Goal: Task Accomplishment & Management: Manage account settings

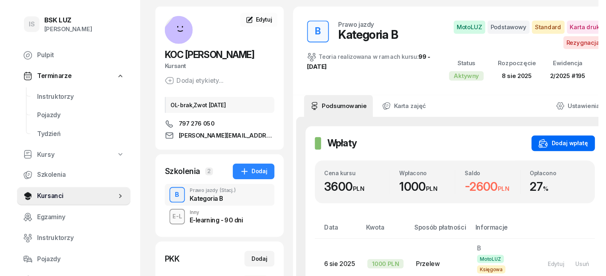
scroll to position [50, 0]
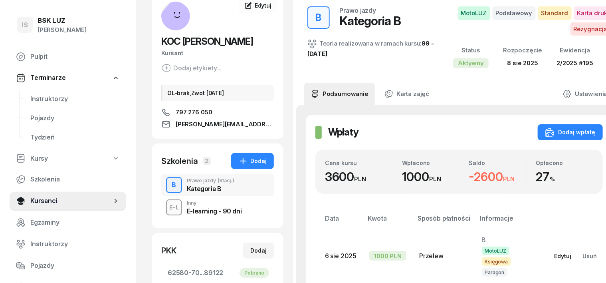
click at [555, 255] on div "Edytuj" at bounding box center [563, 255] width 17 height 7
select select "transfer"
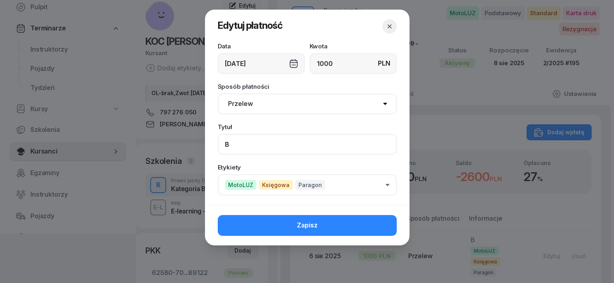
click at [237, 147] on input "B" at bounding box center [307, 144] width 179 height 21
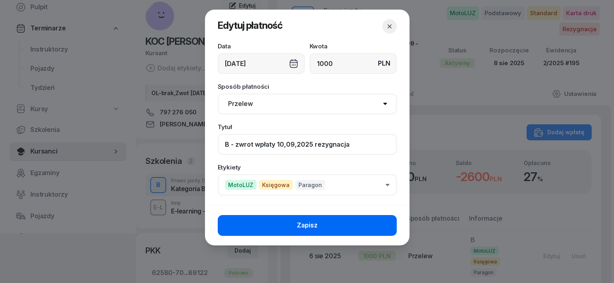
type input "B - zwrot wpłaty 10,09,2025 rezygnacja"
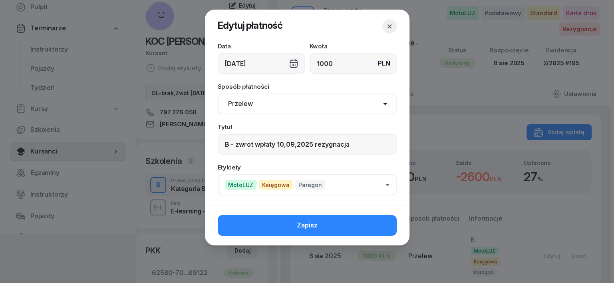
click at [376, 220] on button "Zapisz" at bounding box center [307, 225] width 179 height 21
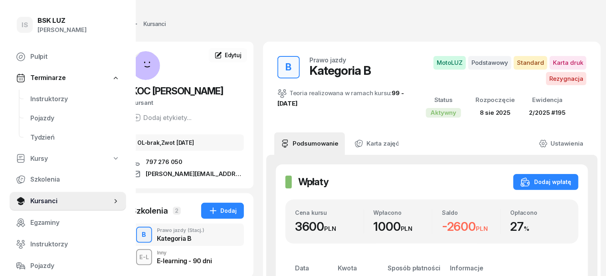
scroll to position [0, 0]
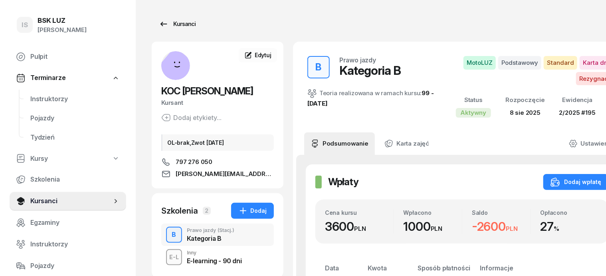
click at [174, 22] on div "Kursanci" at bounding box center [177, 24] width 37 height 10
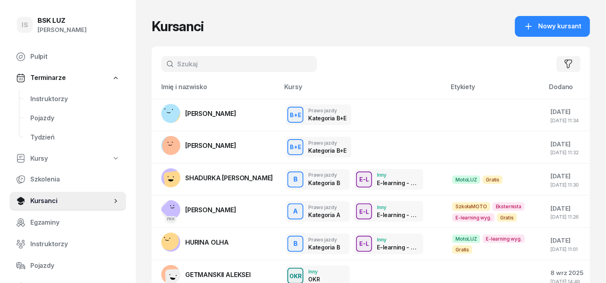
click at [176, 65] on input "text" at bounding box center [239, 64] width 156 height 16
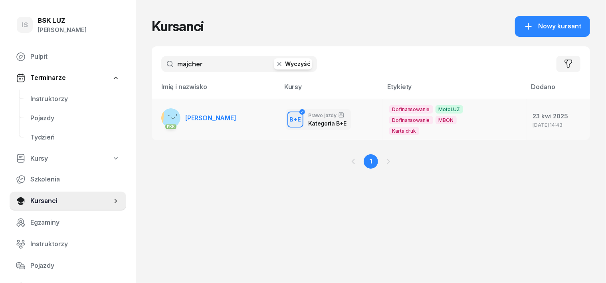
type input "majcher"
click at [163, 114] on rect at bounding box center [174, 118] width 22 height 22
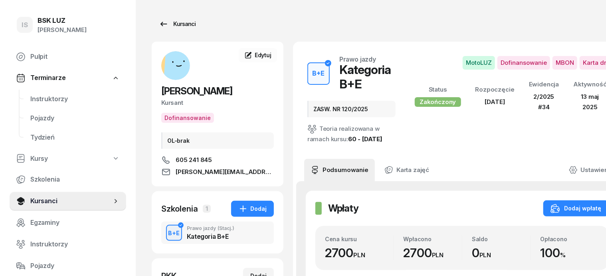
click at [175, 24] on div "Kursanci" at bounding box center [177, 24] width 37 height 10
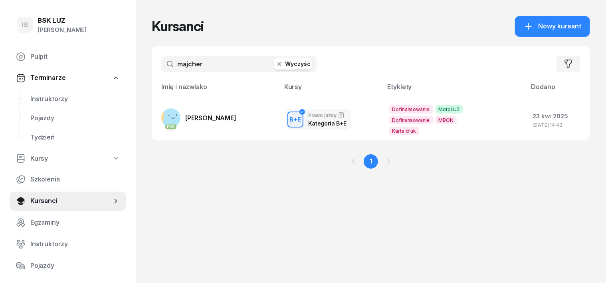
click at [201, 62] on input "majcher" at bounding box center [239, 64] width 156 height 16
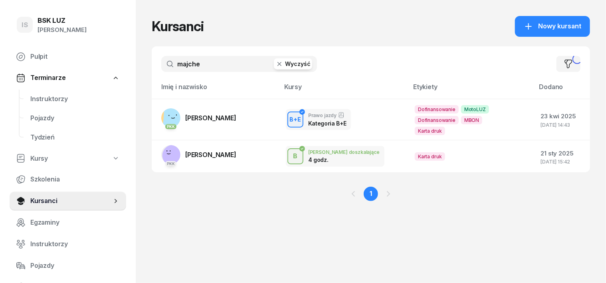
type input "majcher"
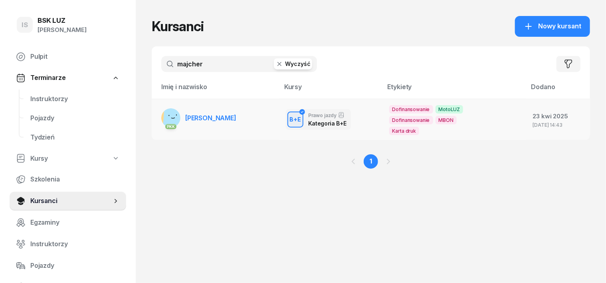
click at [163, 118] on rect at bounding box center [174, 118] width 22 height 22
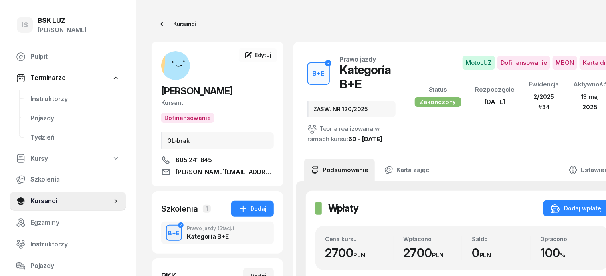
click at [173, 24] on div "Kursanci" at bounding box center [177, 24] width 37 height 10
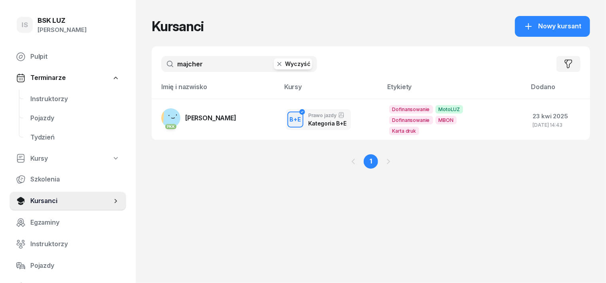
click at [274, 64] on button "Wyczyść" at bounding box center [293, 63] width 38 height 11
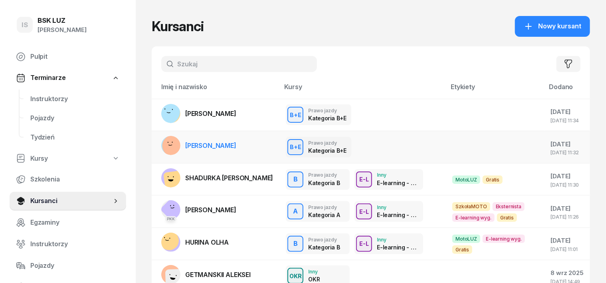
click at [159, 143] on rect at bounding box center [173, 145] width 29 height 29
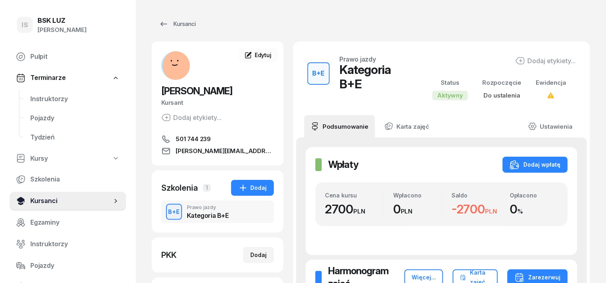
click at [48, 200] on span "Kursanci" at bounding box center [70, 201] width 81 height 10
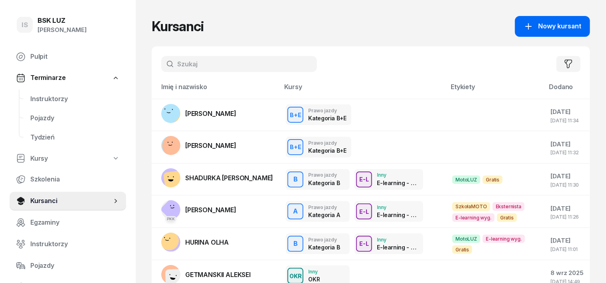
click at [573, 24] on span "Nowy kursant" at bounding box center [559, 26] width 43 height 10
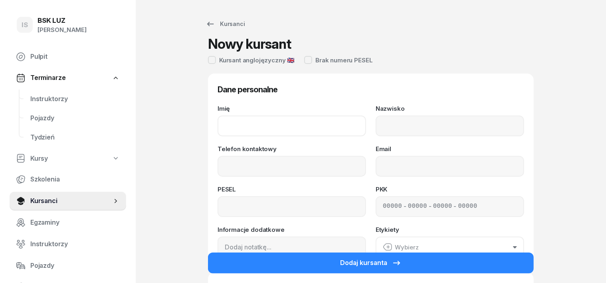
click at [228, 125] on input "Imię" at bounding box center [292, 125] width 149 height 21
type input "NATALIA"
click at [407, 128] on input "Nazwisko" at bounding box center [450, 125] width 149 height 21
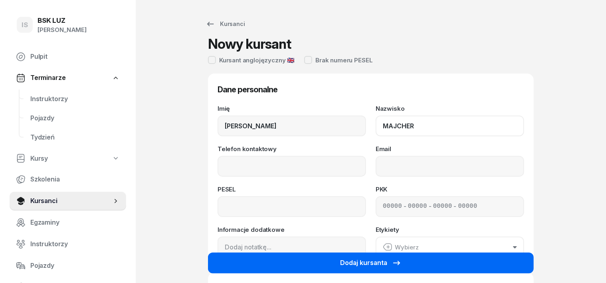
type input "MAJCHER"
click at [490, 265] on button "Dodaj kursanta" at bounding box center [371, 262] width 326 height 21
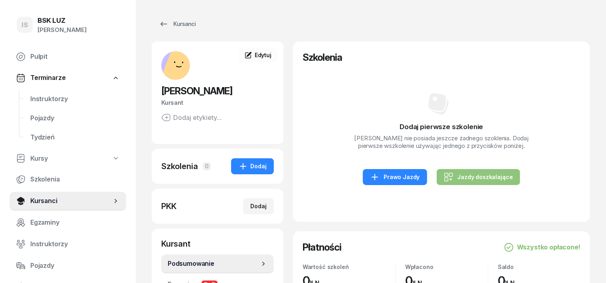
click at [498, 182] on div "Jazdy doszkalające" at bounding box center [478, 177] width 69 height 10
select select "B"
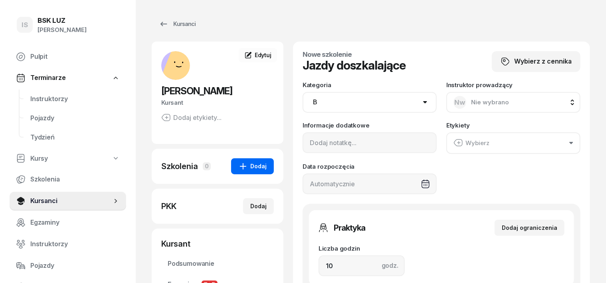
click at [243, 162] on div "Dodaj" at bounding box center [252, 166] width 28 height 10
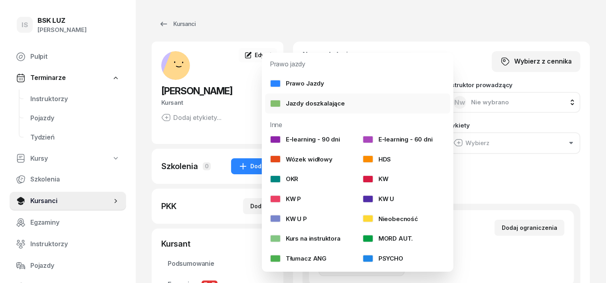
click at [318, 104] on div "Jazdy doszkalające" at bounding box center [307, 103] width 75 height 10
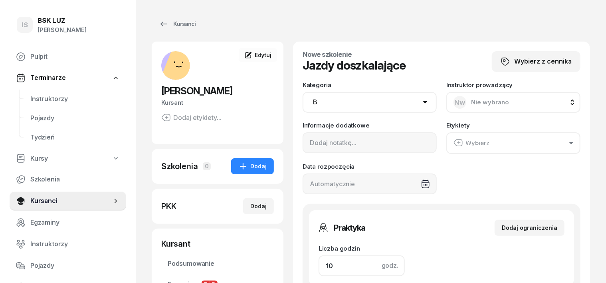
click at [319, 258] on input "10" at bounding box center [362, 265] width 86 height 21
type input "1"
type input "120"
type input "11"
type input "1320"
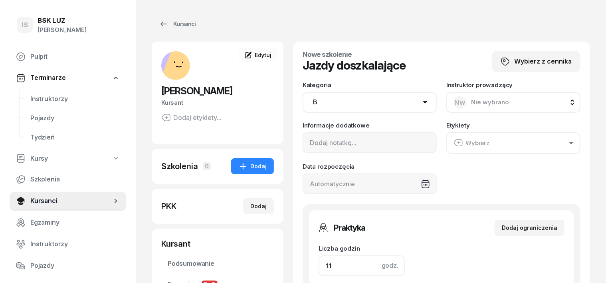
type input "1"
type input "120"
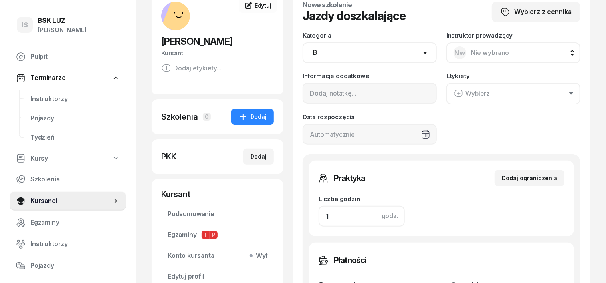
scroll to position [150, 0]
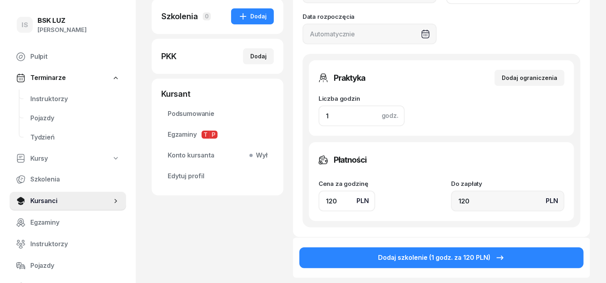
type input "1"
click at [319, 204] on input "120" at bounding box center [347, 200] width 57 height 21
type input "10"
type input "130"
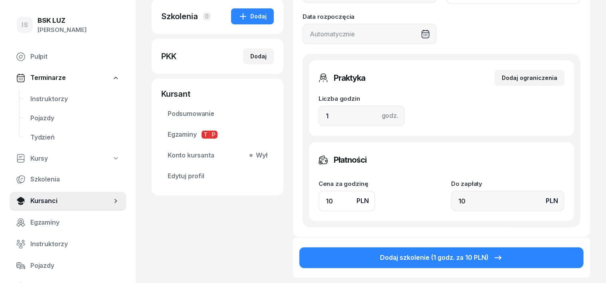
type input "130"
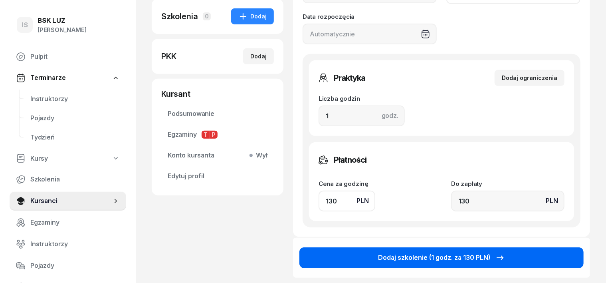
type input "130"
click at [455, 254] on div "Dodaj szkolenie (1 godz. za 130 PLN)" at bounding box center [442, 257] width 127 height 10
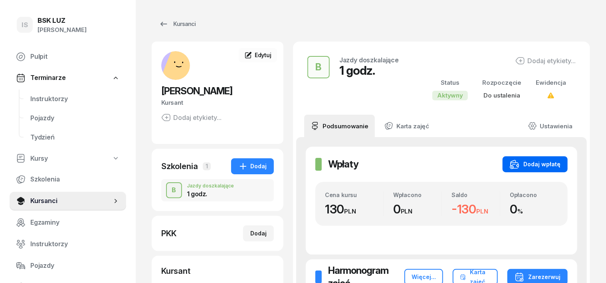
click at [560, 164] on div "Dodaj wpłatę" at bounding box center [535, 164] width 51 height 10
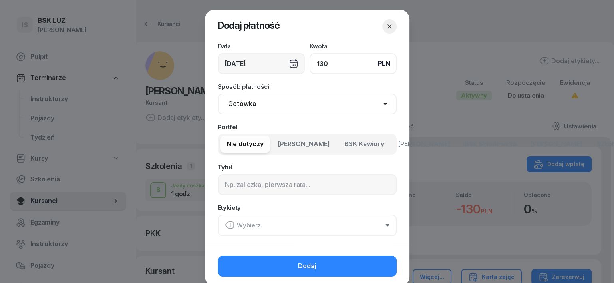
type input "130"
click at [236, 102] on select "Gotówka Karta Przelew Płatności online BLIK" at bounding box center [307, 103] width 179 height 21
select select "transfer"
click at [218, 93] on select "Gotówka Karta Przelew Płatności online BLIK" at bounding box center [307, 103] width 179 height 21
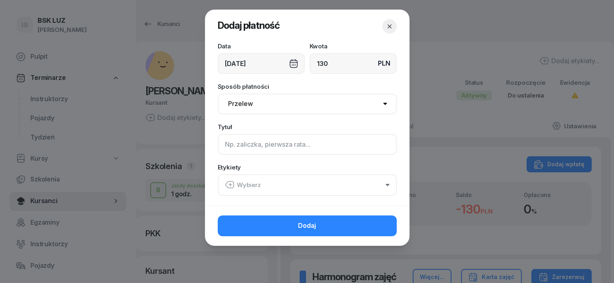
click at [226, 147] on input at bounding box center [307, 144] width 179 height 21
type input "B"
click at [229, 183] on icon "button" at bounding box center [230, 185] width 10 height 10
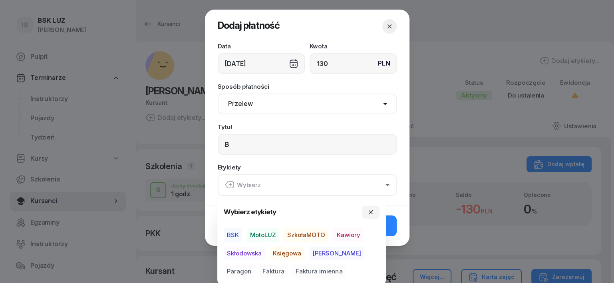
click at [269, 230] on span "MotoLUZ" at bounding box center [263, 235] width 32 height 14
click at [294, 254] on span "Księgowa" at bounding box center [287, 253] width 35 height 14
click at [254, 264] on span "Paragon" at bounding box center [239, 271] width 31 height 14
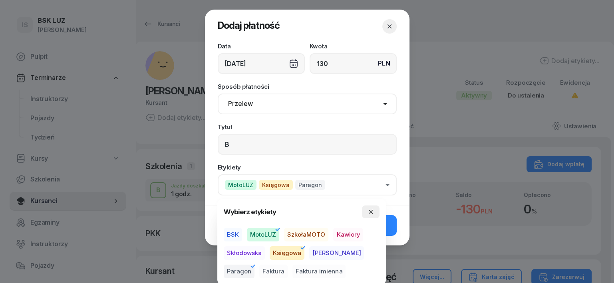
click at [371, 205] on button "button" at bounding box center [371, 211] width 18 height 13
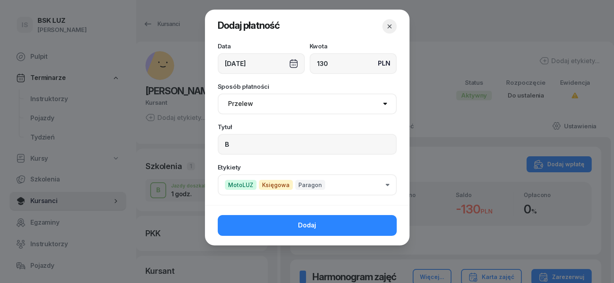
click at [379, 225] on button "Dodaj" at bounding box center [307, 225] width 179 height 21
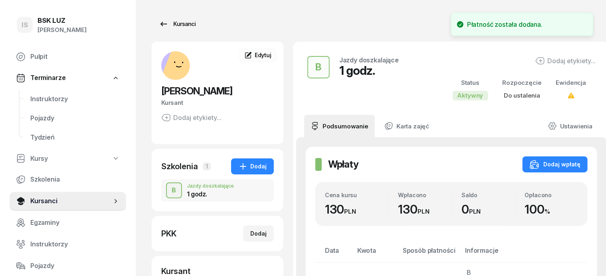
click at [168, 26] on div "Kursanci" at bounding box center [177, 24] width 37 height 10
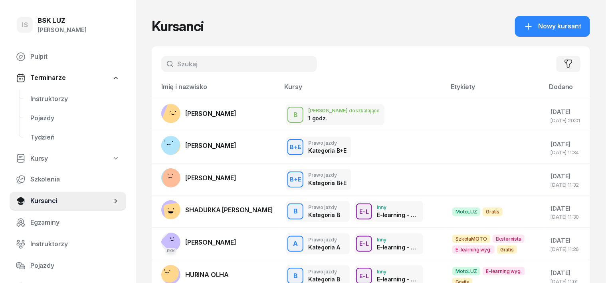
click at [163, 56] on input "text" at bounding box center [239, 64] width 156 height 16
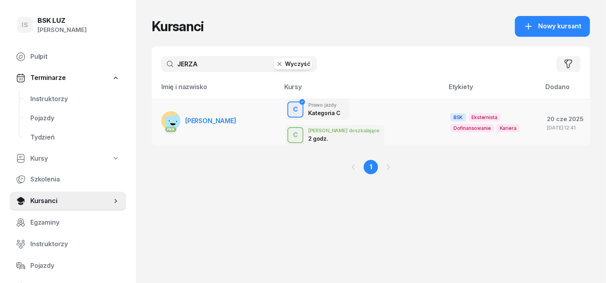
type input "JERZA"
click at [165, 114] on rect at bounding box center [175, 124] width 21 height 21
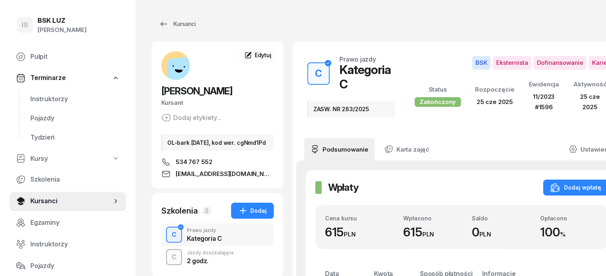
click at [169, 261] on div "C" at bounding box center [174, 257] width 11 height 14
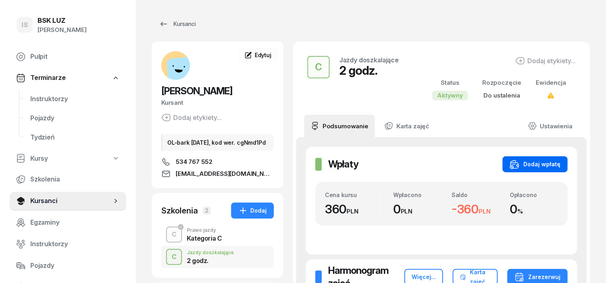
click at [568, 161] on button "Dodaj wpłatę" at bounding box center [535, 164] width 65 height 16
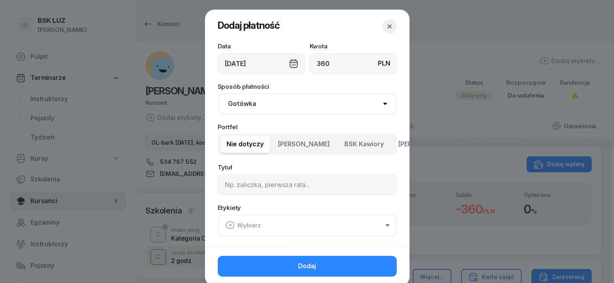
type input "360"
click at [248, 103] on select "Gotówka Karta Przelew Płatności online BLIK" at bounding box center [307, 103] width 179 height 21
select select "transfer"
click at [218, 93] on select "Gotówka Karta Przelew Płatności online BLIK" at bounding box center [307, 103] width 179 height 21
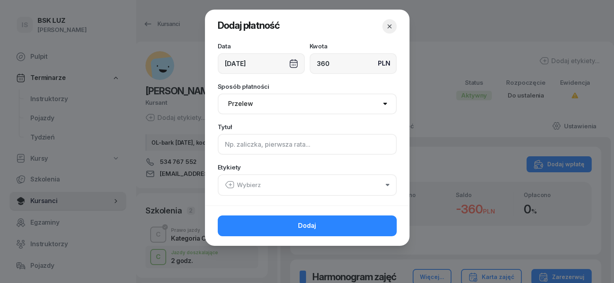
click at [229, 142] on input at bounding box center [307, 144] width 179 height 21
type input "C"
click at [230, 187] on icon "button" at bounding box center [230, 185] width 10 height 10
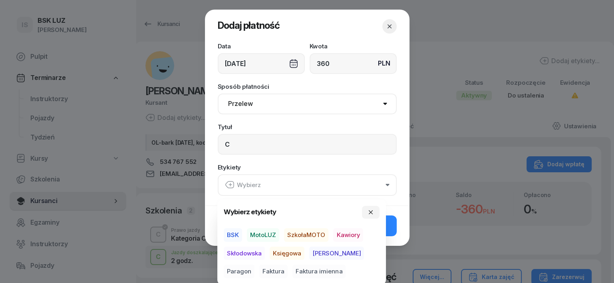
drag, startPoint x: 267, startPoint y: 233, endPoint x: 278, endPoint y: 245, distance: 16.4
click at [267, 234] on span "MotoLUZ" at bounding box center [263, 235] width 32 height 14
drag, startPoint x: 288, startPoint y: 254, endPoint x: 329, endPoint y: 262, distance: 41.8
click at [290, 255] on span "Księgowa" at bounding box center [287, 253] width 35 height 14
drag, startPoint x: 360, startPoint y: 252, endPoint x: 369, endPoint y: 241, distance: 14.2
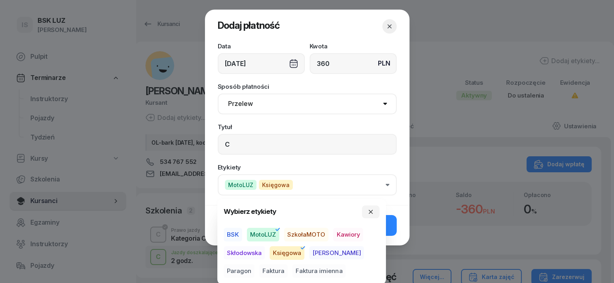
click at [254, 264] on span "Paragon" at bounding box center [239, 271] width 31 height 14
click at [371, 216] on button "button" at bounding box center [371, 211] width 18 height 13
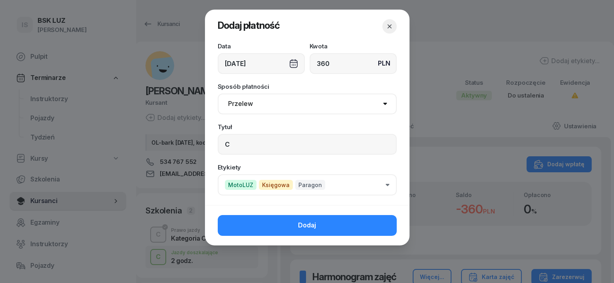
click at [372, 218] on button "Dodaj" at bounding box center [307, 225] width 179 height 21
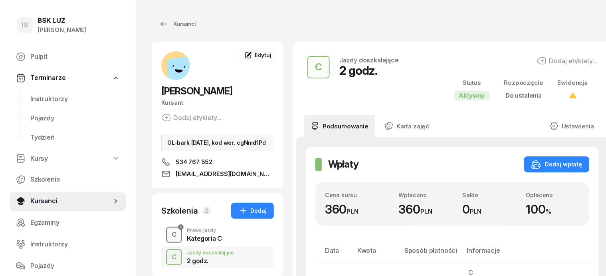
click at [169, 241] on div "C" at bounding box center [174, 235] width 11 height 14
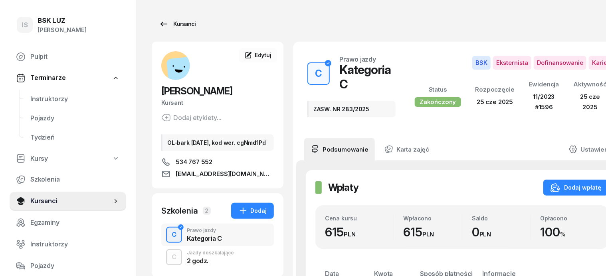
click at [169, 27] on div "Kursanci" at bounding box center [177, 24] width 37 height 10
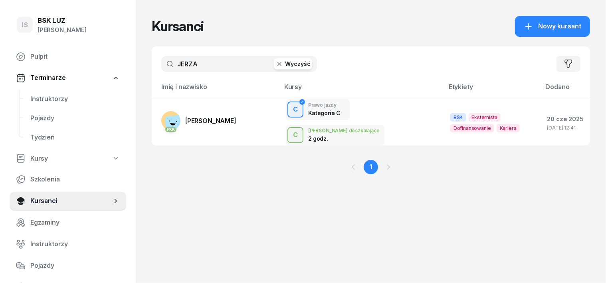
click at [188, 69] on input "JERZA" at bounding box center [239, 64] width 156 height 16
type input "J"
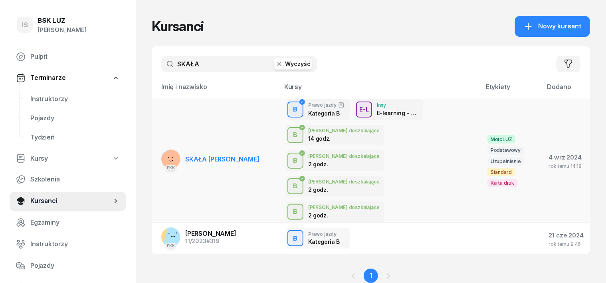
type input "SKAŁA"
click at [158, 145] on rect at bounding box center [174, 161] width 32 height 32
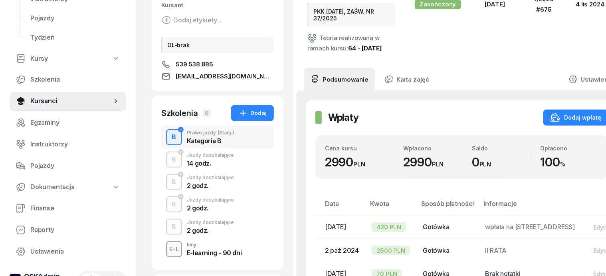
scroll to position [100, 0]
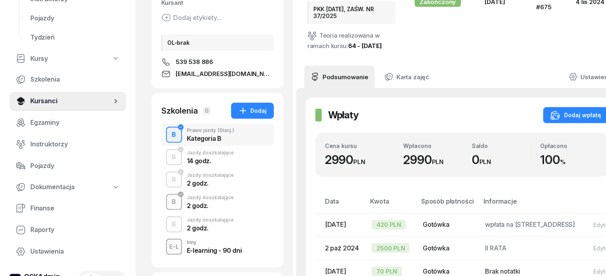
click at [169, 205] on div "B" at bounding box center [174, 202] width 11 height 14
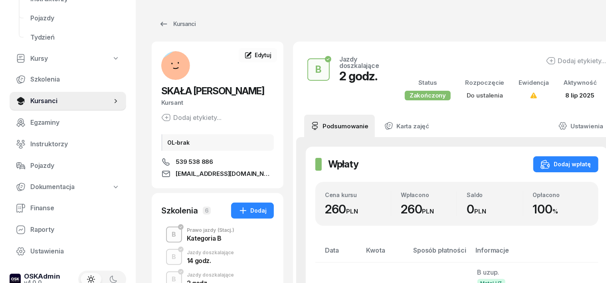
scroll to position [50, 0]
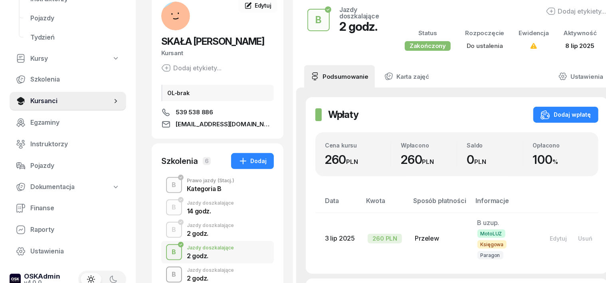
click at [169, 273] on div "B" at bounding box center [174, 275] width 11 height 14
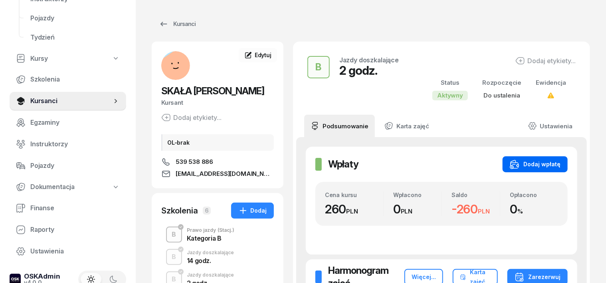
click at [546, 163] on div "Dodaj wpłatę" at bounding box center [535, 164] width 51 height 10
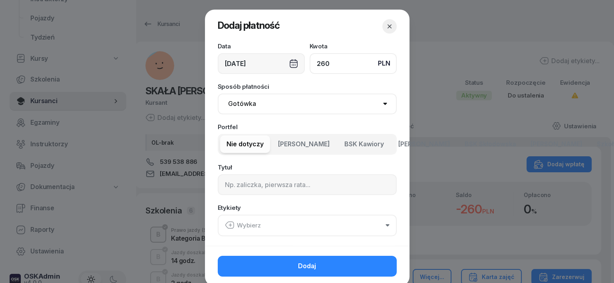
type input "260"
click at [239, 104] on select "Gotówka Karta Przelew Płatności online BLIK" at bounding box center [307, 103] width 179 height 21
select select "transfer"
click at [218, 93] on select "Gotówka Karta Przelew Płatności online BLIK" at bounding box center [307, 103] width 179 height 21
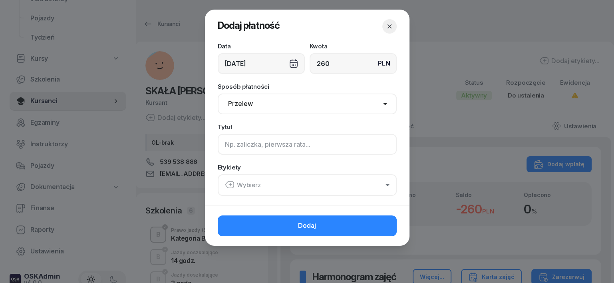
click at [236, 147] on input at bounding box center [307, 144] width 179 height 21
type input "B"
click at [228, 185] on icon "button" at bounding box center [230, 185] width 10 height 10
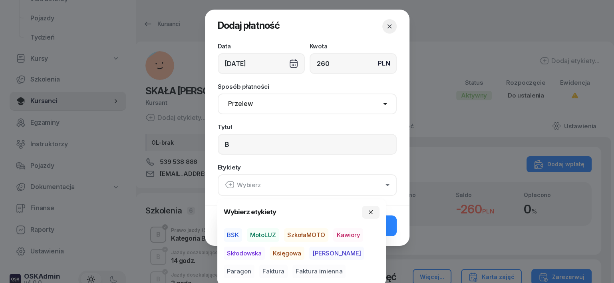
drag, startPoint x: 260, startPoint y: 230, endPoint x: 280, endPoint y: 255, distance: 32.4
click at [265, 236] on span "MotoLUZ" at bounding box center [263, 235] width 32 height 14
drag, startPoint x: 288, startPoint y: 252, endPoint x: 348, endPoint y: 273, distance: 64.0
click at [318, 262] on div "BSK MotoLUZ SzkołaMOTO Kawiory Skłodowska Księgowa Rafał Paragon Faktura Faktur…" at bounding box center [302, 253] width 156 height 50
click at [254, 264] on span "Paragon" at bounding box center [239, 271] width 31 height 14
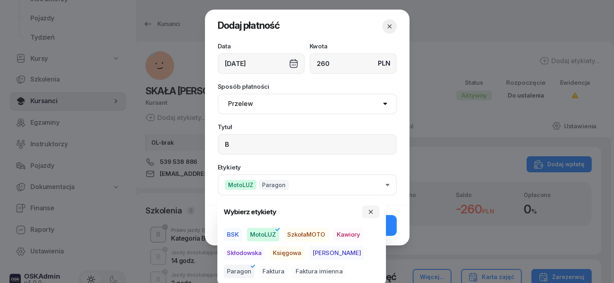
click at [279, 248] on span "Księgowa" at bounding box center [287, 253] width 35 height 14
click at [365, 214] on button "button" at bounding box center [371, 211] width 18 height 13
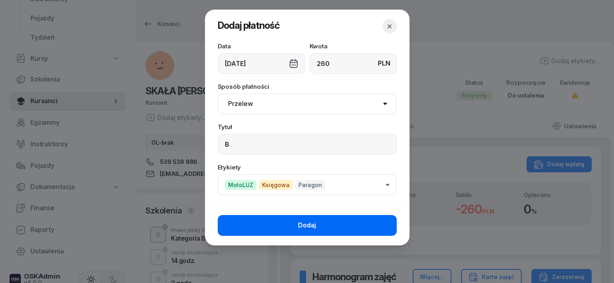
click at [380, 226] on button "Dodaj" at bounding box center [307, 225] width 179 height 21
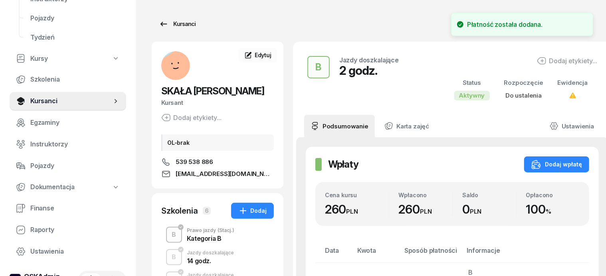
click at [168, 22] on div "Kursanci" at bounding box center [177, 24] width 37 height 10
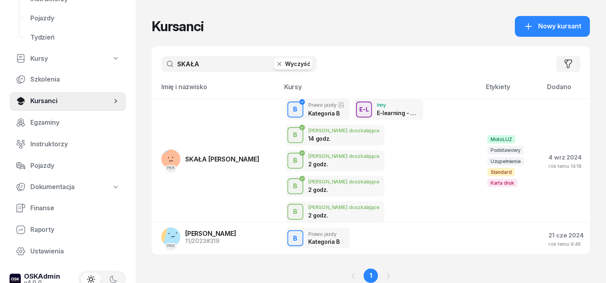
click at [276, 66] on icon "button" at bounding box center [280, 64] width 8 height 8
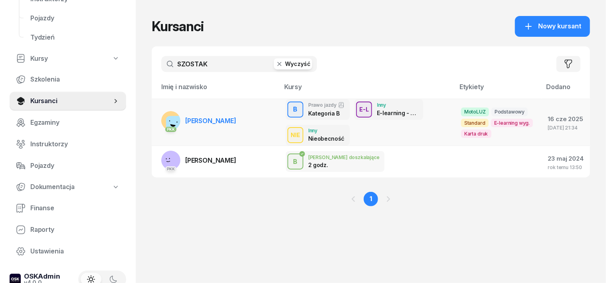
type input "SZOSTAK"
click at [161, 124] on div "PKK" at bounding box center [170, 128] width 19 height 10
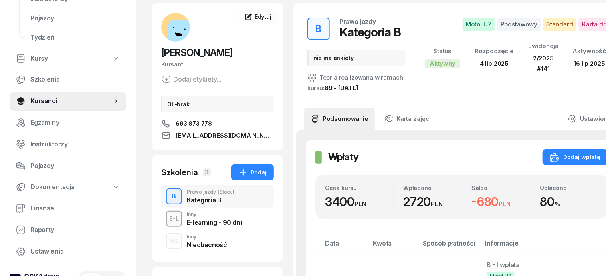
scroll to position [100, 0]
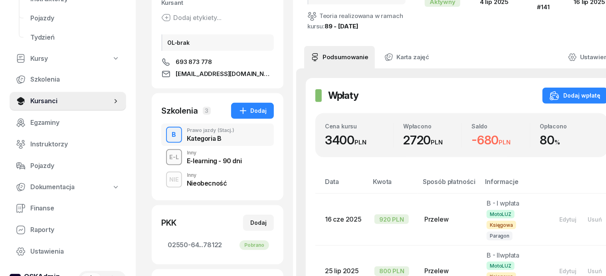
click at [166, 179] on div "NIE" at bounding box center [174, 179] width 16 height 10
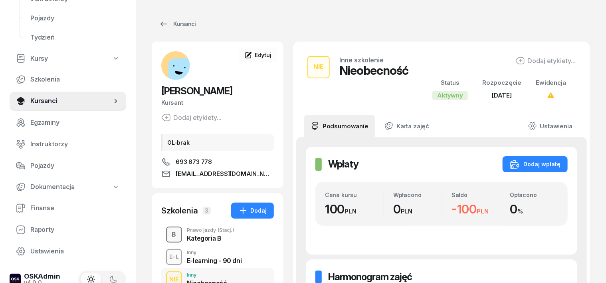
drag, startPoint x: 157, startPoint y: 228, endPoint x: 157, endPoint y: 242, distance: 13.6
click at [169, 230] on div "B" at bounding box center [174, 235] width 11 height 14
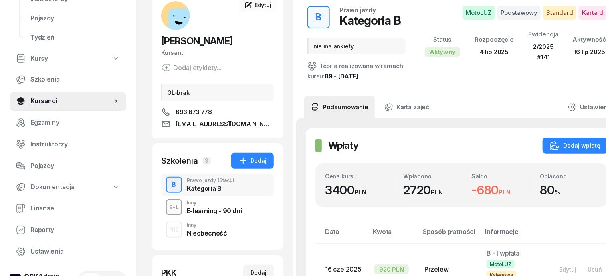
scroll to position [50, 0]
click at [166, 230] on div "NIE" at bounding box center [174, 229] width 16 height 10
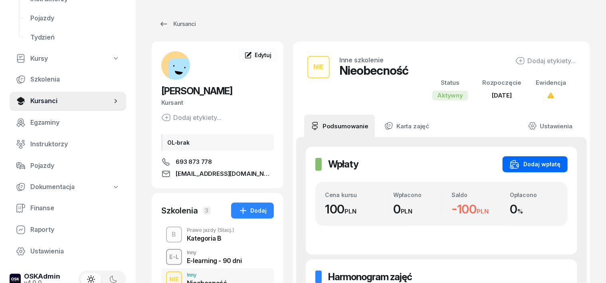
click at [544, 165] on div "Dodaj wpłatę" at bounding box center [535, 164] width 51 height 10
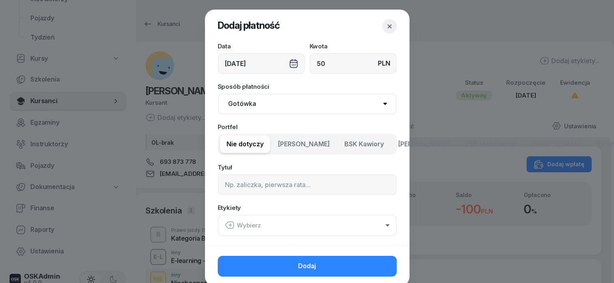
type input "50"
click at [233, 103] on select "Gotówka Karta Przelew Płatności online BLIK" at bounding box center [307, 103] width 179 height 21
select select "transfer"
click at [218, 93] on select "Gotówka Karta Przelew Płatności online BLIK" at bounding box center [307, 103] width 179 height 21
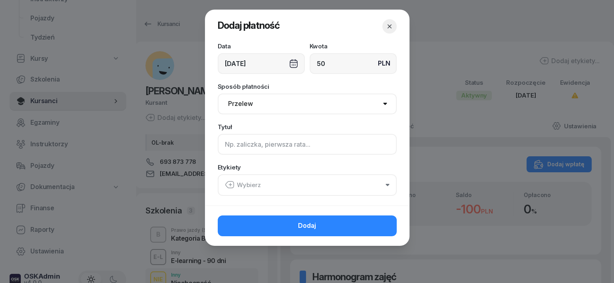
click at [232, 143] on input at bounding box center [307, 144] width 179 height 21
type input "B - NB"
click at [228, 181] on icon "button" at bounding box center [229, 184] width 8 height 7
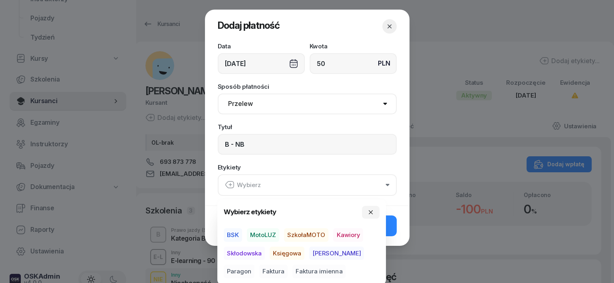
drag, startPoint x: 260, startPoint y: 233, endPoint x: 279, endPoint y: 244, distance: 22.2
click at [267, 236] on span "MotoLUZ" at bounding box center [263, 235] width 32 height 14
drag, startPoint x: 282, startPoint y: 248, endPoint x: 302, endPoint y: 254, distance: 21.6
click at [298, 252] on span "Księgowa" at bounding box center [287, 253] width 35 height 14
click at [254, 264] on span "Paragon" at bounding box center [239, 271] width 31 height 14
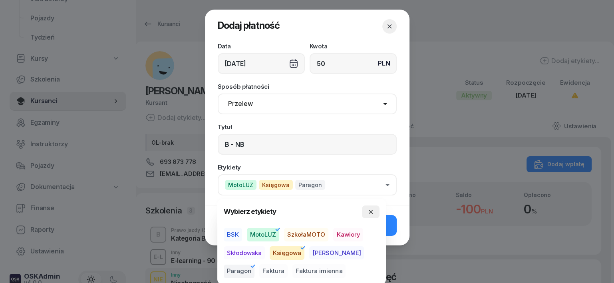
drag, startPoint x: 368, startPoint y: 208, endPoint x: 363, endPoint y: 210, distance: 5.4
click at [367, 209] on button "button" at bounding box center [371, 211] width 18 height 13
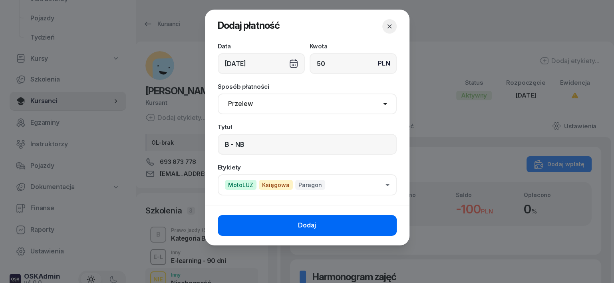
click at [366, 227] on button "Dodaj" at bounding box center [307, 225] width 179 height 21
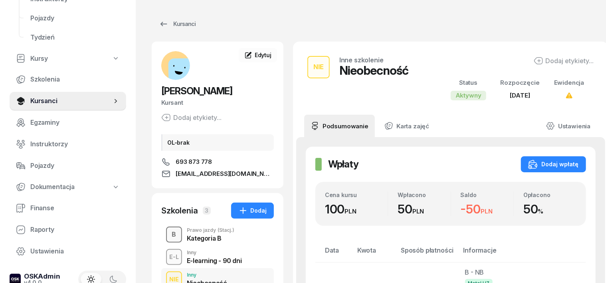
click at [169, 233] on div "B" at bounding box center [174, 235] width 11 height 14
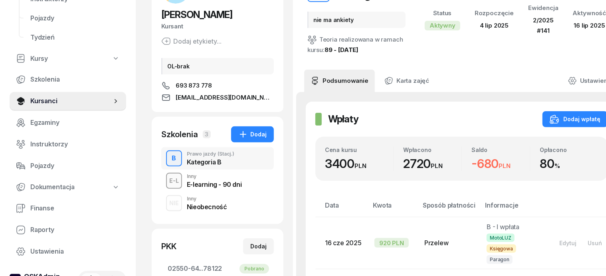
scroll to position [100, 0]
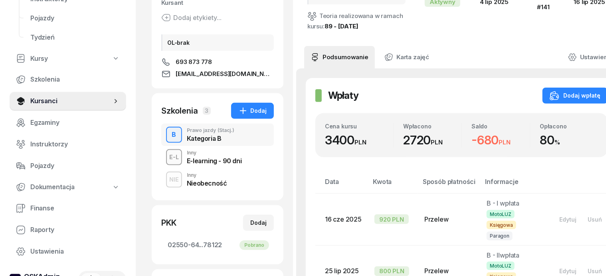
click at [166, 179] on div "NIE" at bounding box center [174, 179] width 16 height 10
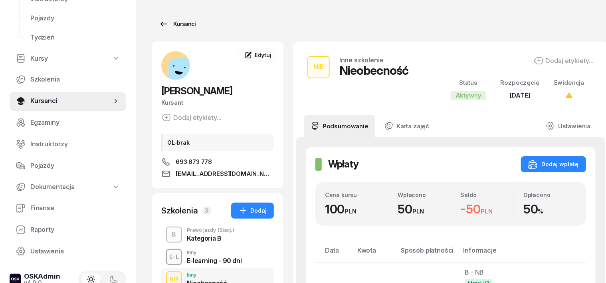
click at [170, 22] on div "Kursanci" at bounding box center [177, 24] width 37 height 10
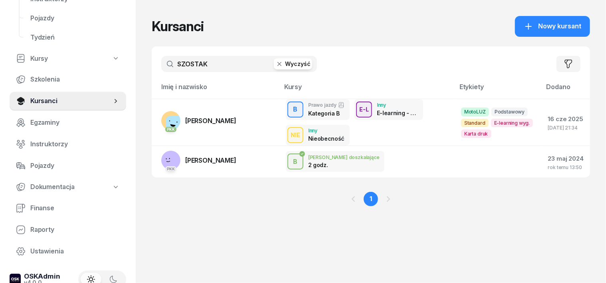
click at [278, 64] on icon "button" at bounding box center [280, 64] width 4 height 4
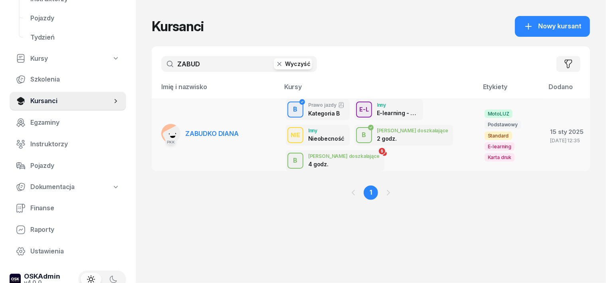
type input "ZABUD"
click at [161, 136] on div "PKK" at bounding box center [170, 141] width 19 height 10
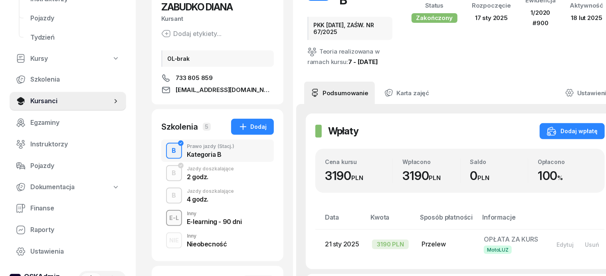
scroll to position [100, 0]
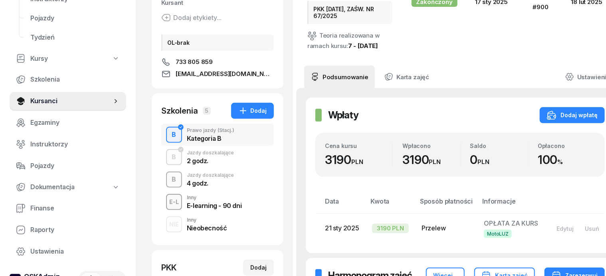
click at [169, 182] on div "B" at bounding box center [174, 180] width 11 height 14
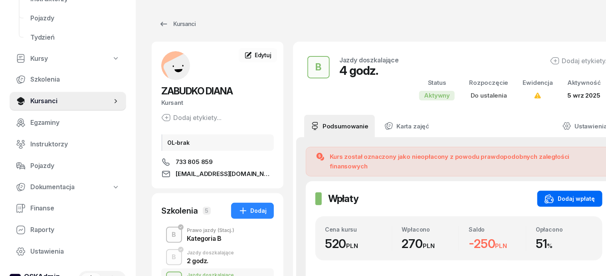
click at [553, 194] on div "Dodaj wpłatę" at bounding box center [570, 199] width 51 height 10
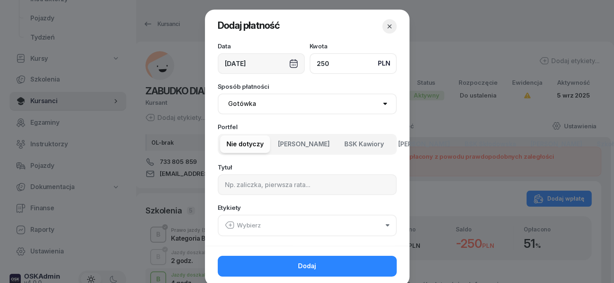
type input "250"
click at [239, 107] on select "Gotówka Karta Przelew Płatności online BLIK" at bounding box center [307, 103] width 179 height 21
select select "transfer"
click at [218, 93] on select "Gotówka Karta Przelew Płatności online BLIK" at bounding box center [307, 103] width 179 height 21
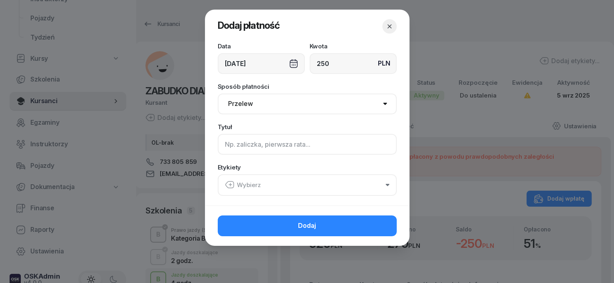
click at [235, 142] on input at bounding box center [307, 144] width 179 height 21
type input "B"
click at [228, 182] on icon "button" at bounding box center [230, 185] width 10 height 10
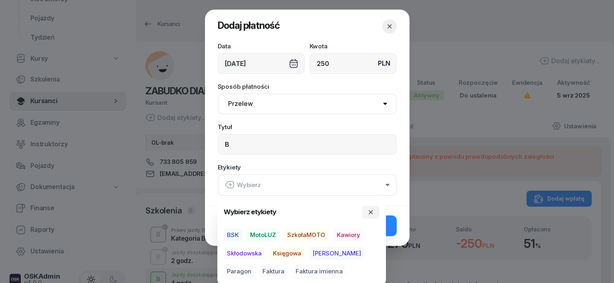
click at [266, 234] on span "MotoLUZ" at bounding box center [263, 235] width 32 height 14
click at [282, 250] on span "Księgowa" at bounding box center [287, 253] width 35 height 14
click at [254, 264] on span "Paragon" at bounding box center [239, 271] width 31 height 14
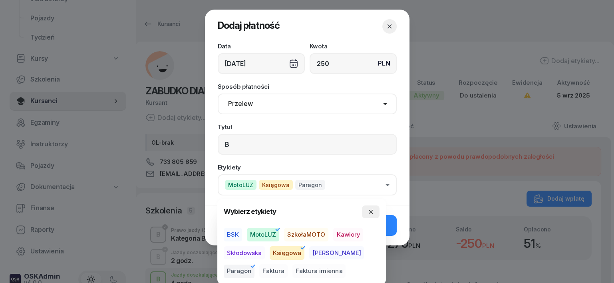
click at [373, 210] on icon "button" at bounding box center [370, 211] width 6 height 6
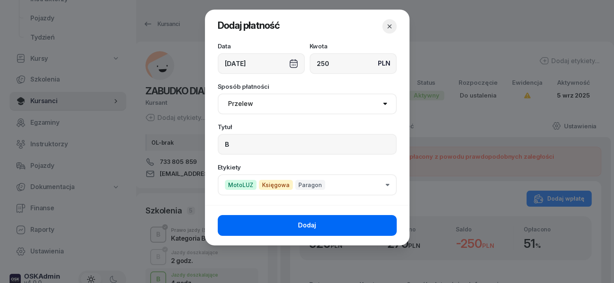
click at [382, 221] on button "Dodaj" at bounding box center [307, 225] width 179 height 21
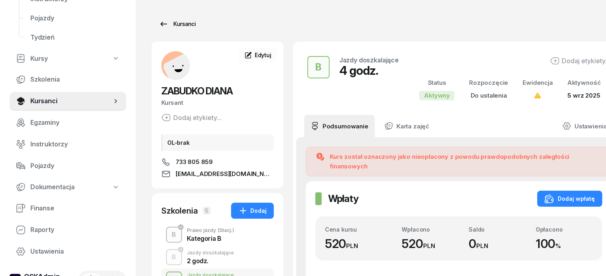
click at [170, 25] on div "Kursanci" at bounding box center [177, 24] width 37 height 10
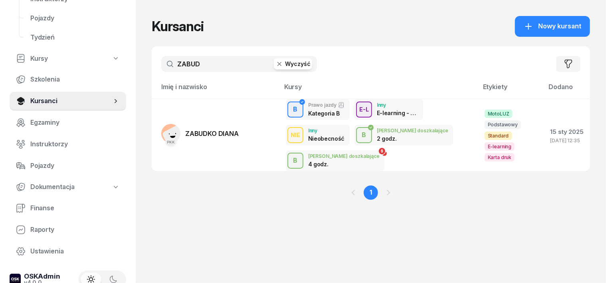
click at [278, 65] on icon "button" at bounding box center [280, 64] width 4 height 4
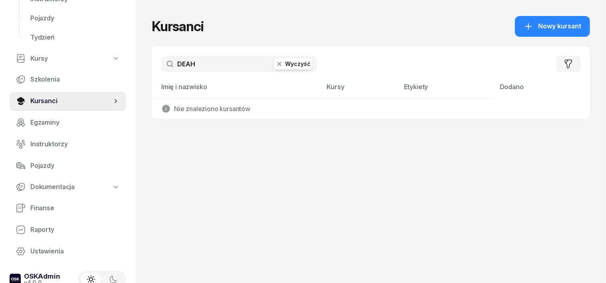
click at [168, 63] on input "DEAH" at bounding box center [239, 64] width 156 height 16
click at [170, 59] on input "DEAH" at bounding box center [239, 64] width 156 height 16
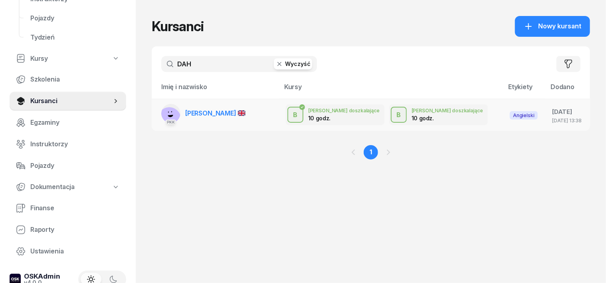
type input "DAH"
click at [156, 112] on rect at bounding box center [169, 118] width 31 height 31
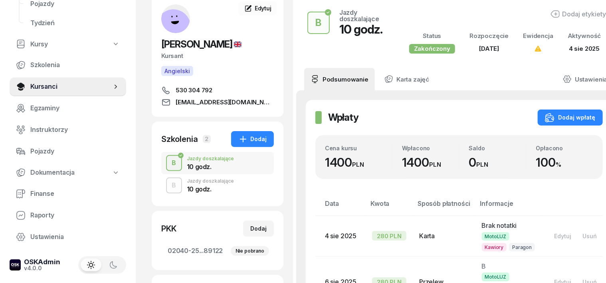
scroll to position [100, 0]
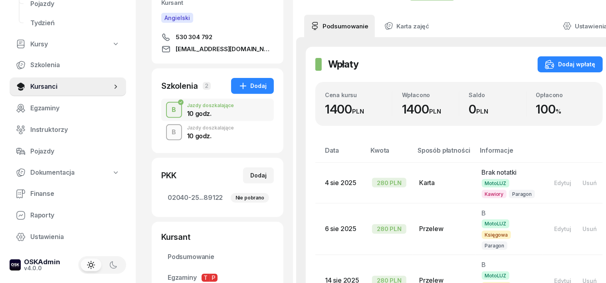
click at [169, 132] on div "B" at bounding box center [174, 132] width 11 height 14
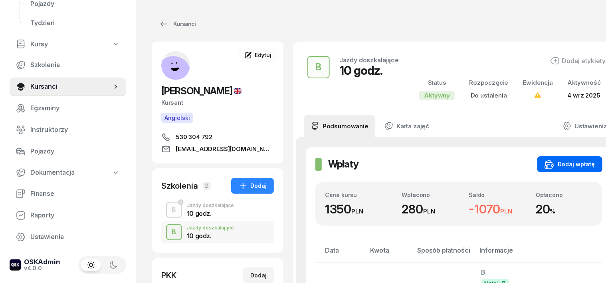
click at [560, 166] on div "Dodaj wpłatę" at bounding box center [570, 164] width 51 height 10
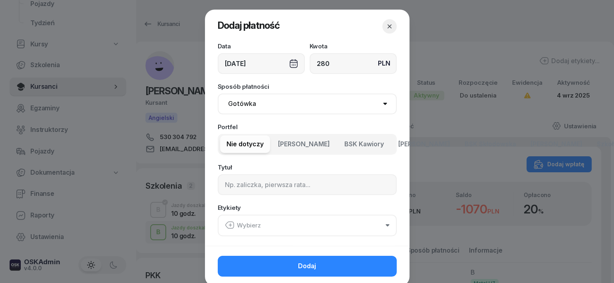
type input "280"
click at [243, 101] on select "Gotówka Karta Przelew Płatności online BLIK" at bounding box center [307, 103] width 179 height 21
select select "transfer"
click at [218, 93] on select "Gotówka Karta Przelew Płatności online BLIK" at bounding box center [307, 103] width 179 height 21
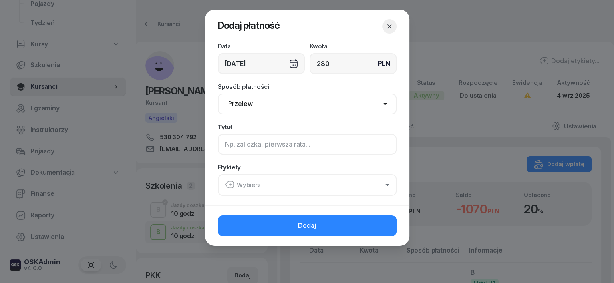
click at [248, 145] on input at bounding box center [307, 144] width 179 height 21
type input "B"
click at [228, 184] on icon "button" at bounding box center [230, 185] width 10 height 10
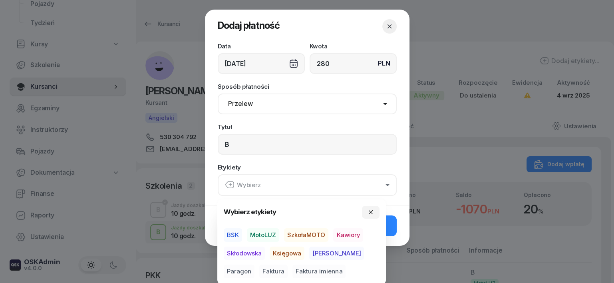
drag, startPoint x: 269, startPoint y: 234, endPoint x: 276, endPoint y: 252, distance: 19.9
click at [268, 234] on span "MotoLUZ" at bounding box center [263, 235] width 32 height 14
drag, startPoint x: 278, startPoint y: 252, endPoint x: 324, endPoint y: 272, distance: 50.1
click at [278, 252] on span "Księgowa" at bounding box center [287, 253] width 35 height 14
click at [254, 264] on span "Paragon" at bounding box center [239, 271] width 31 height 14
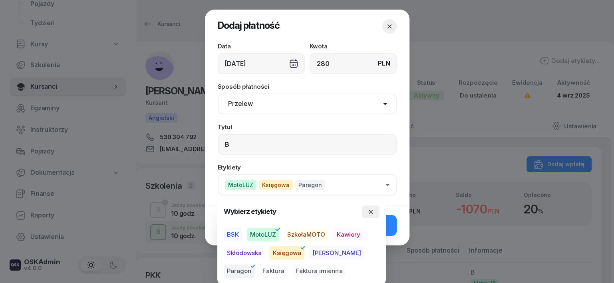
click at [372, 204] on div "Wybierz etykiety BSK MotoLUZ SzkołaMOTO Kawiory Skłodowska Księgowa Rafał Parag…" at bounding box center [301, 241] width 169 height 85
click at [371, 206] on button "button" at bounding box center [371, 211] width 18 height 13
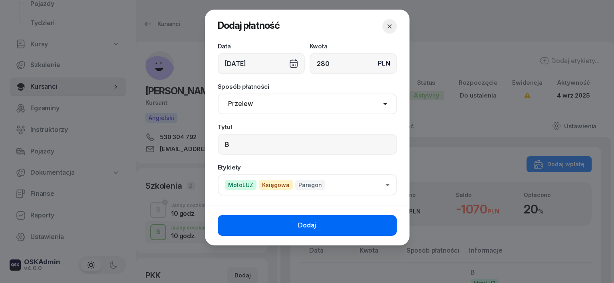
click at [351, 220] on button "Dodaj" at bounding box center [307, 225] width 179 height 21
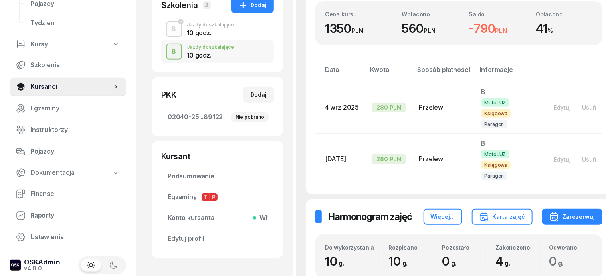
scroll to position [124, 0]
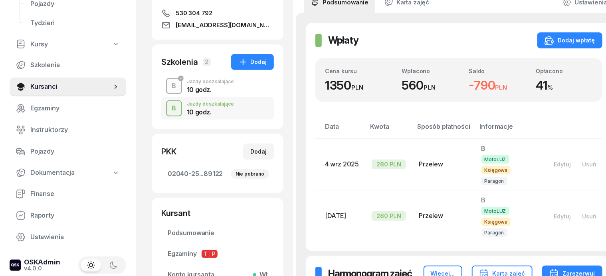
click at [167, 88] on div "button" at bounding box center [174, 86] width 14 height 14
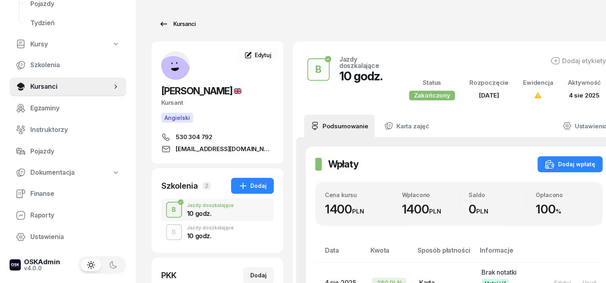
click at [173, 23] on div "Kursanci" at bounding box center [177, 24] width 37 height 10
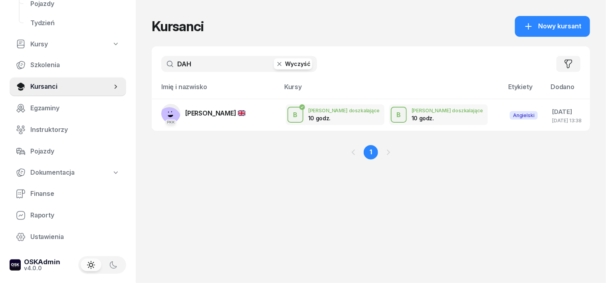
click at [278, 65] on icon "button" at bounding box center [280, 64] width 4 height 4
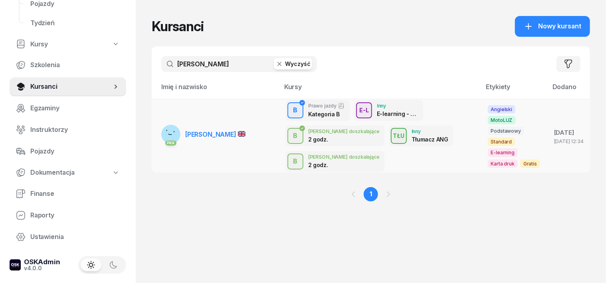
type input "AMPADU"
click at [155, 131] on rect at bounding box center [171, 132] width 32 height 32
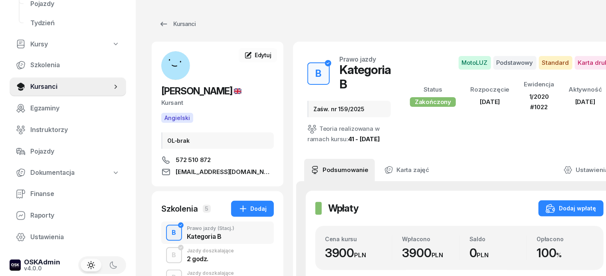
scroll to position [50, 0]
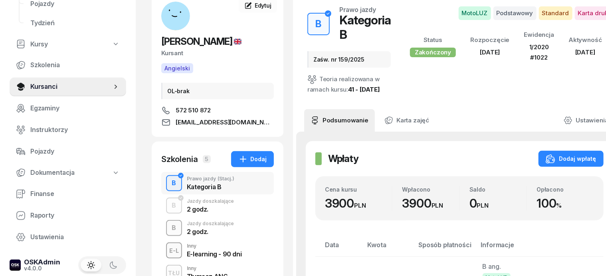
click at [169, 228] on div "B" at bounding box center [174, 228] width 11 height 14
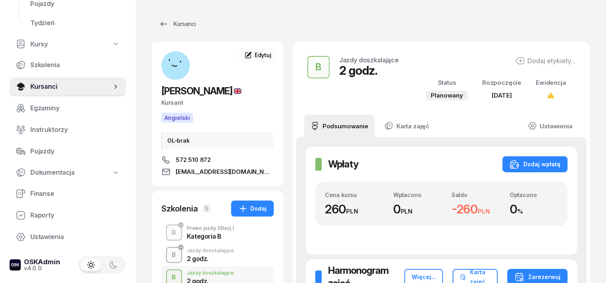
click at [169, 256] on div "B" at bounding box center [174, 255] width 11 height 14
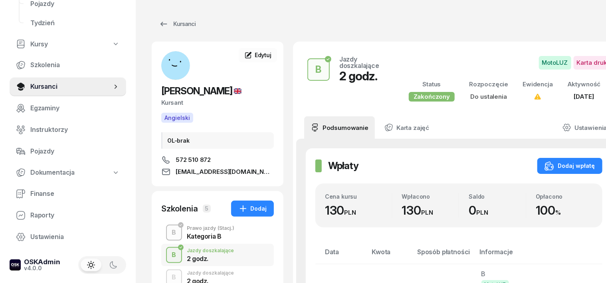
scroll to position [50, 0]
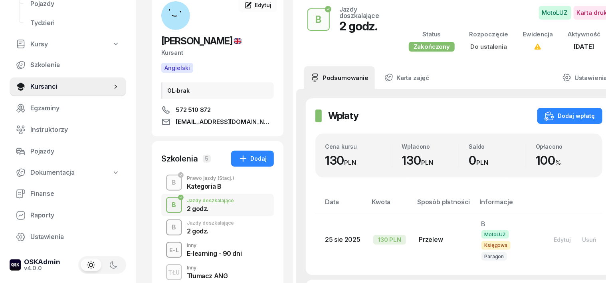
click at [169, 224] on div "B" at bounding box center [174, 227] width 11 height 14
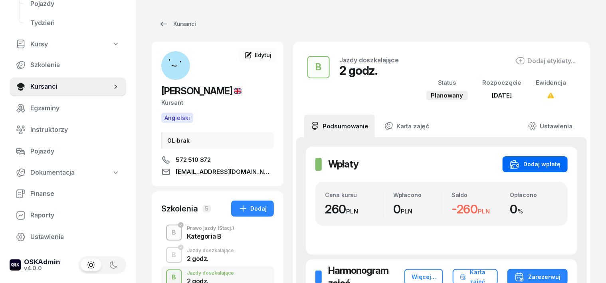
click at [561, 164] on div "Dodaj wpłatę" at bounding box center [535, 164] width 51 height 10
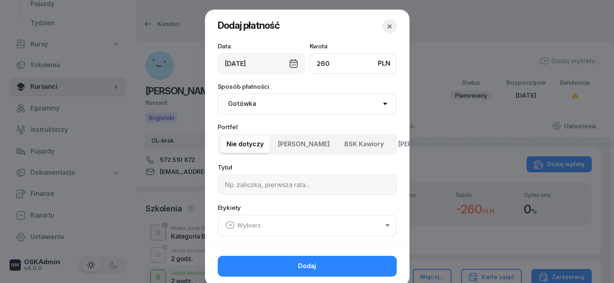
type input "260"
click at [241, 102] on select "Gotówka Karta Przelew Płatności online BLIK" at bounding box center [307, 103] width 179 height 21
select select "transfer"
click at [218, 93] on select "Gotówka Karta Przelew Płatności online BLIK" at bounding box center [307, 103] width 179 height 21
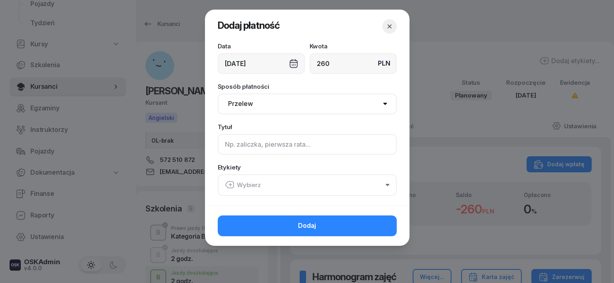
click at [222, 146] on input at bounding box center [307, 144] width 179 height 21
type input "B"
click at [232, 187] on icon "button" at bounding box center [230, 185] width 10 height 10
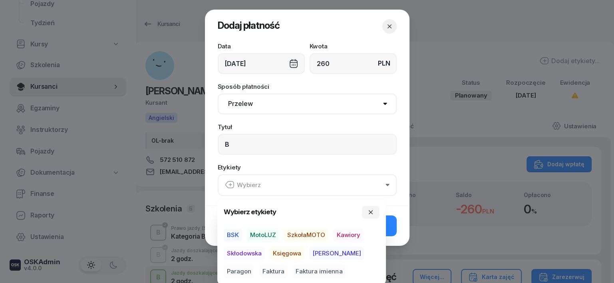
click at [274, 233] on span "MotoLUZ" at bounding box center [263, 235] width 32 height 14
click at [284, 252] on span "Księgowa" at bounding box center [287, 253] width 35 height 14
click at [254, 264] on span "Paragon" at bounding box center [239, 271] width 31 height 14
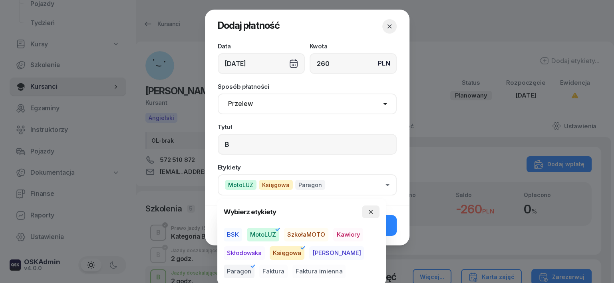
click at [369, 212] on icon "button" at bounding box center [370, 211] width 6 height 6
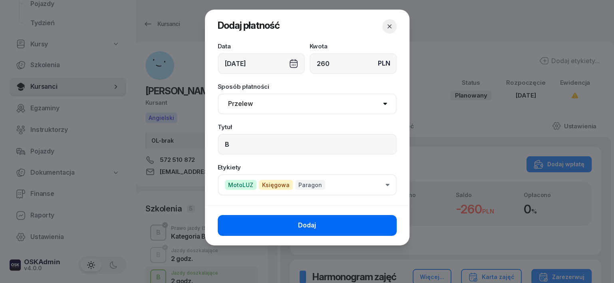
click at [353, 224] on button "Dodaj" at bounding box center [307, 225] width 179 height 21
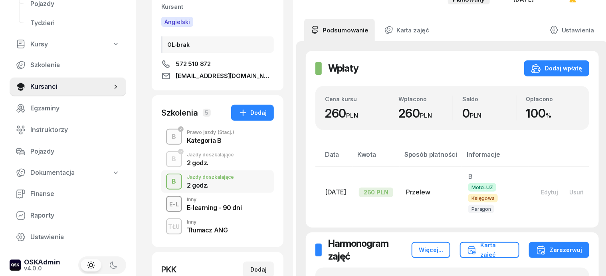
scroll to position [100, 0]
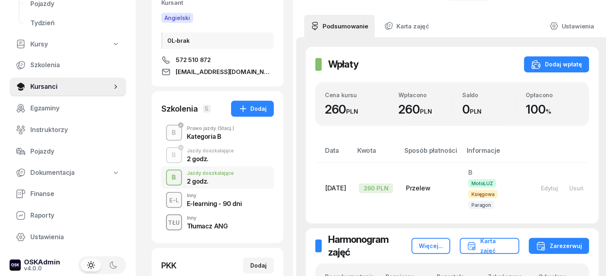
click at [165, 220] on div "TŁU" at bounding box center [174, 222] width 18 height 10
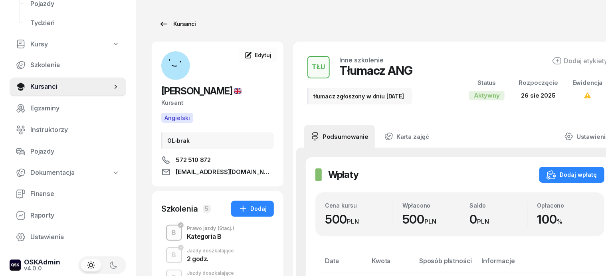
click at [175, 23] on div "Kursanci" at bounding box center [177, 24] width 37 height 10
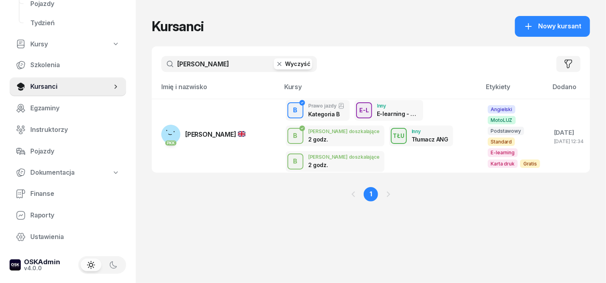
click at [276, 65] on icon "button" at bounding box center [280, 64] width 8 height 8
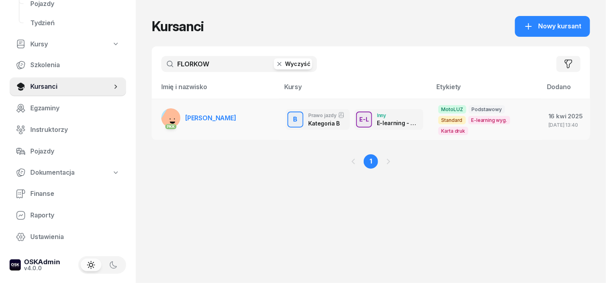
type input "FLORKOW"
click at [159, 115] on rect at bounding box center [173, 119] width 29 height 29
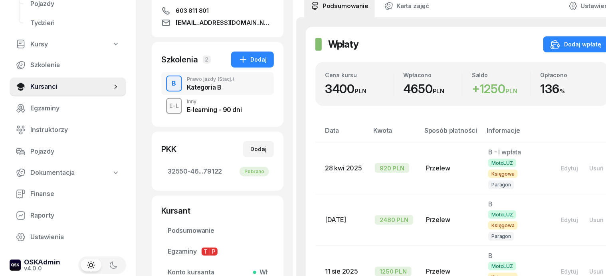
scroll to position [150, 0]
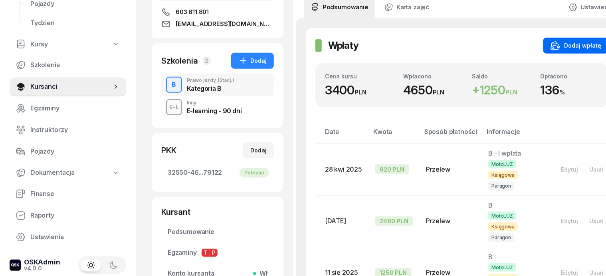
click at [565, 45] on div "Dodaj wpłatę" at bounding box center [576, 46] width 51 height 10
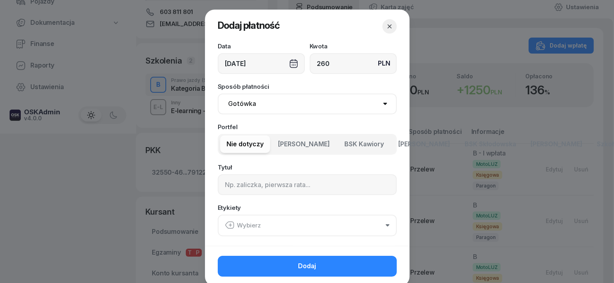
type input "260"
click at [244, 109] on select "Gotówka Karta Przelew Płatności online BLIK" at bounding box center [307, 103] width 179 height 21
select select "transfer"
click at [218, 93] on select "Gotówka Karta Przelew Płatności online BLIK" at bounding box center [307, 103] width 179 height 21
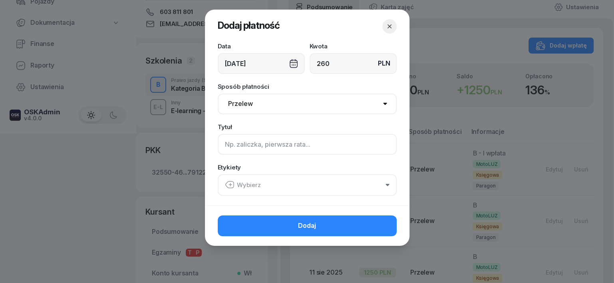
click at [223, 137] on input at bounding box center [307, 144] width 179 height 21
type input "B"
click at [227, 184] on icon "button" at bounding box center [230, 185] width 10 height 10
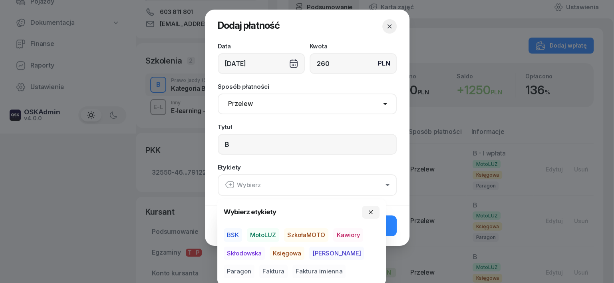
click at [265, 235] on span "MotoLUZ" at bounding box center [263, 235] width 32 height 14
click at [290, 252] on span "Księgowa" at bounding box center [287, 253] width 35 height 14
click at [254, 264] on span "Paragon" at bounding box center [239, 271] width 31 height 14
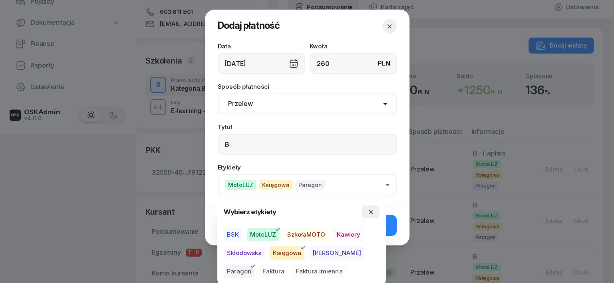
click at [369, 210] on icon "button" at bounding box center [370, 211] width 6 height 6
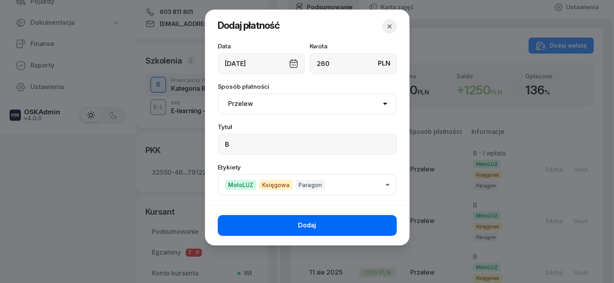
click at [310, 224] on span "Dodaj" at bounding box center [307, 225] width 18 height 10
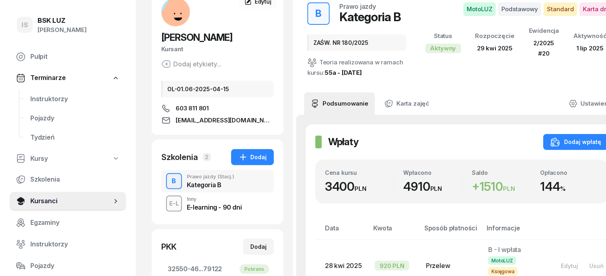
scroll to position [50, 0]
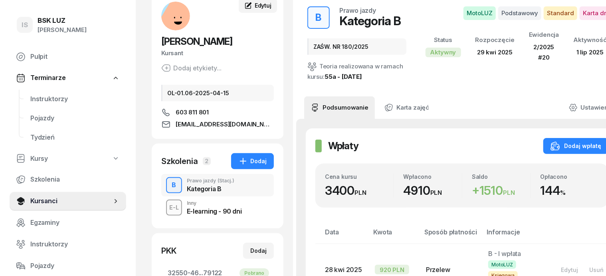
click at [255, 3] on span "Edytuj" at bounding box center [263, 5] width 17 height 7
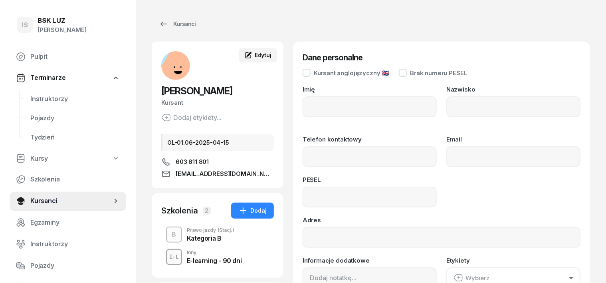
type input "PAULINA"
type input "FLORKOWSKA"
type input "603811801"
type input "PAULINAFLORKOWSKA76@GMAIL.COM"
type input "76092803889"
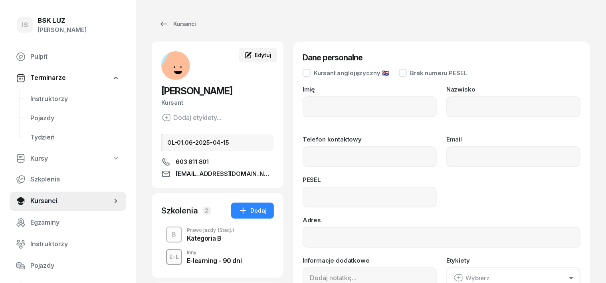
type input "OL-01.06-2025-04-15"
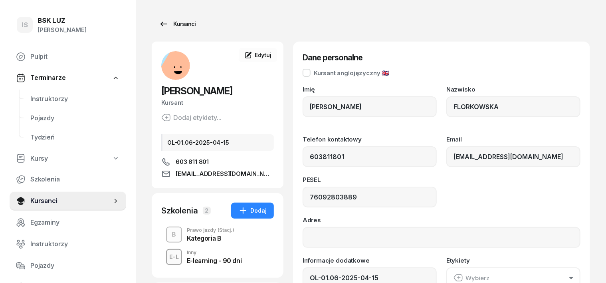
click at [163, 24] on div "Kursanci" at bounding box center [177, 24] width 37 height 10
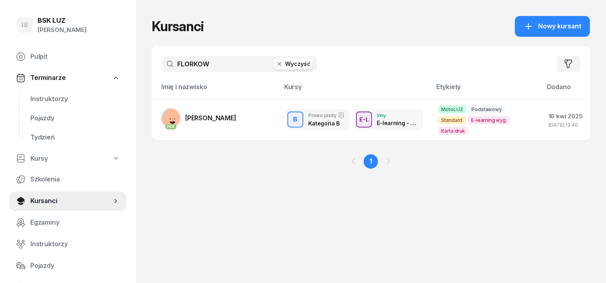
click at [276, 64] on icon "button" at bounding box center [280, 64] width 8 height 8
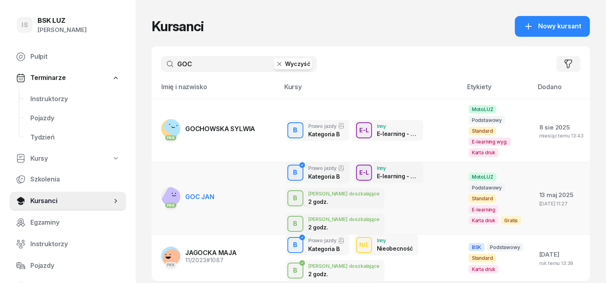
type input "GOC"
click at [160, 185] on rect at bounding box center [173, 198] width 26 height 26
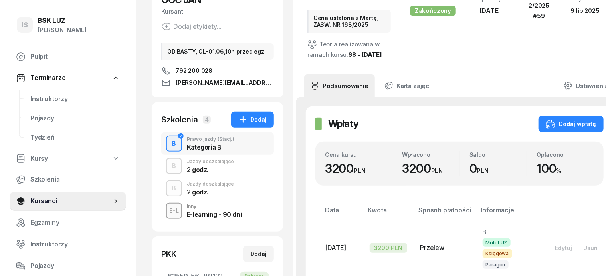
scroll to position [100, 0]
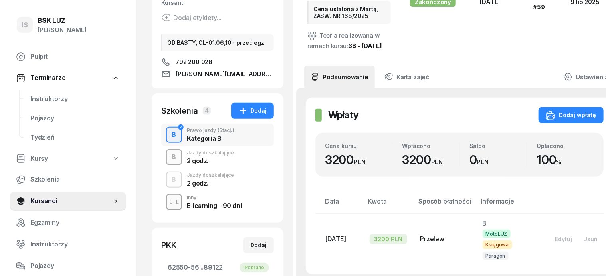
click at [169, 154] on div "B" at bounding box center [174, 157] width 11 height 14
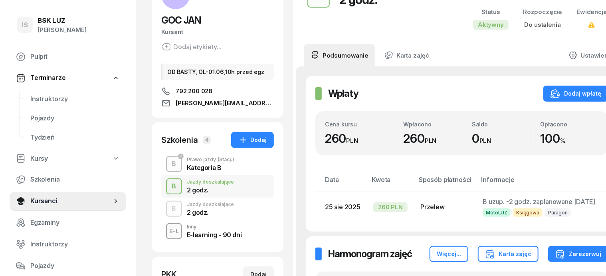
scroll to position [100, 0]
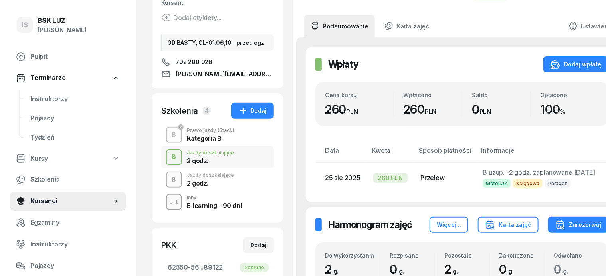
click at [169, 177] on div "B" at bounding box center [174, 180] width 11 height 14
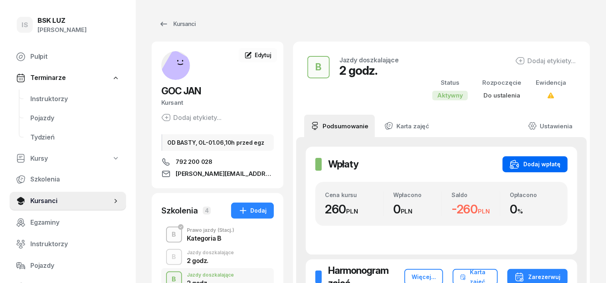
click at [561, 163] on div "Dodaj wpłatę" at bounding box center [535, 164] width 51 height 10
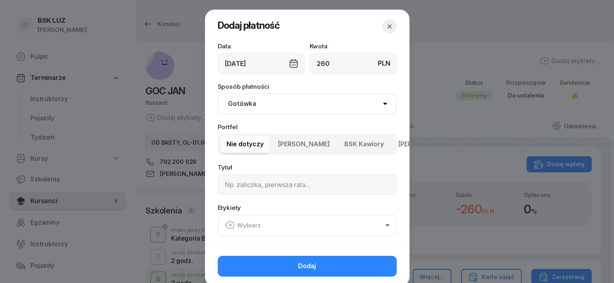
type input "260"
click at [234, 105] on select "Gotówka Karta Przelew Płatności online BLIK" at bounding box center [307, 103] width 179 height 21
select select "transfer"
click at [218, 93] on select "Gotówka Karta Przelew Płatności online BLIK" at bounding box center [307, 103] width 179 height 21
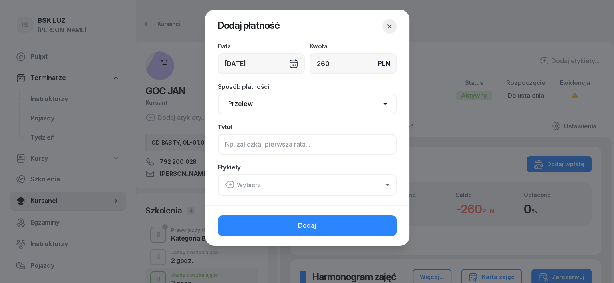
click at [239, 150] on input at bounding box center [307, 144] width 179 height 21
type input "B"
click at [230, 184] on icon "button" at bounding box center [230, 185] width 10 height 10
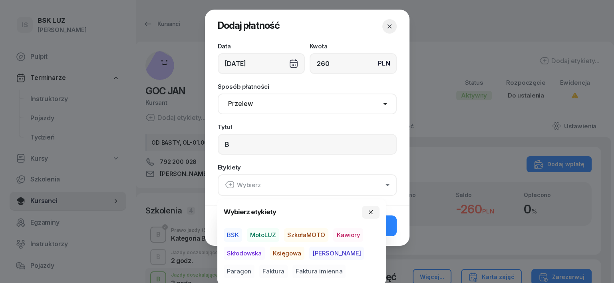
drag, startPoint x: 263, startPoint y: 233, endPoint x: 276, endPoint y: 248, distance: 19.2
click at [264, 234] on span "MotoLUZ" at bounding box center [263, 235] width 32 height 14
drag, startPoint x: 284, startPoint y: 252, endPoint x: 312, endPoint y: 256, distance: 28.1
click at [295, 256] on span "Księgowa" at bounding box center [287, 253] width 35 height 14
click at [254, 264] on span "Paragon" at bounding box center [239, 271] width 31 height 14
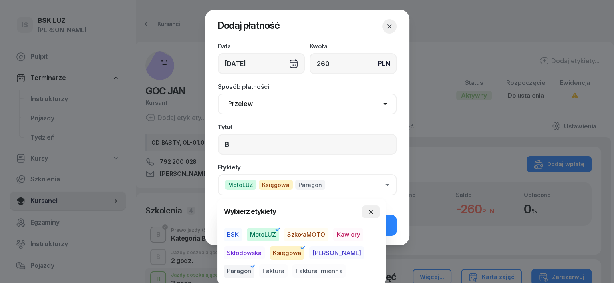
click at [366, 213] on button "button" at bounding box center [371, 211] width 18 height 13
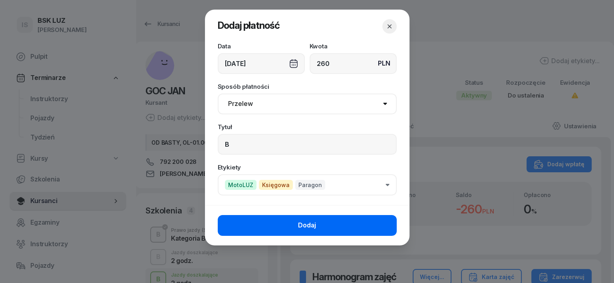
click at [385, 228] on button "Dodaj" at bounding box center [307, 225] width 179 height 21
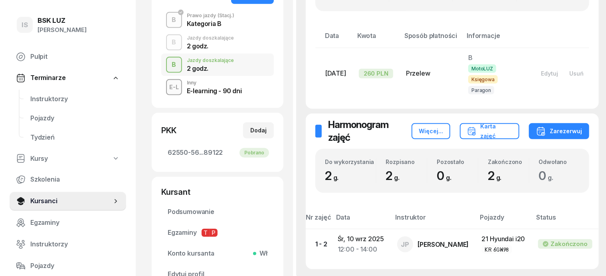
scroll to position [200, 0]
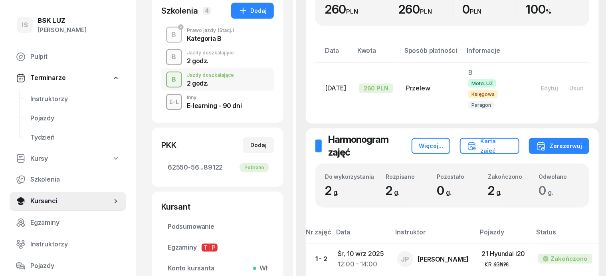
click at [169, 55] on div "B" at bounding box center [174, 57] width 11 height 14
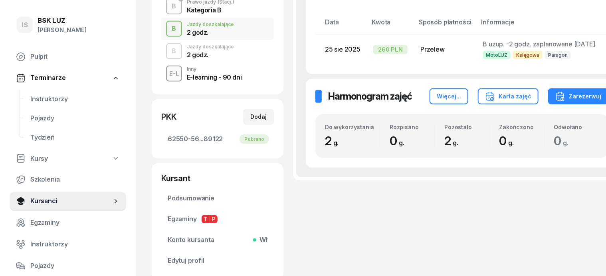
scroll to position [249, 0]
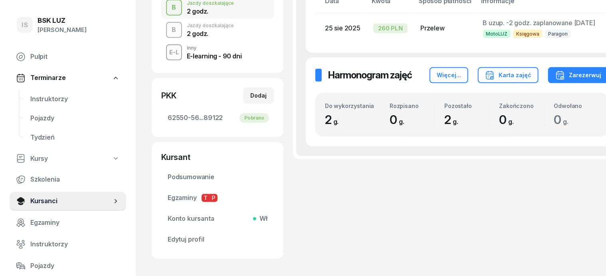
click at [169, 31] on div "B" at bounding box center [174, 30] width 11 height 14
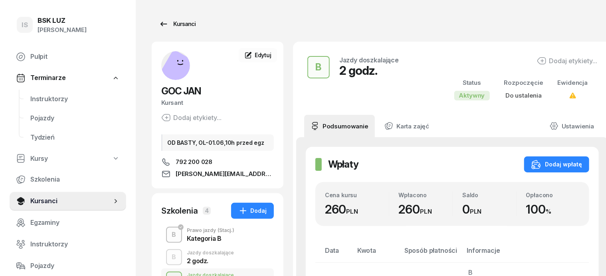
click at [169, 24] on div "Kursanci" at bounding box center [177, 24] width 37 height 10
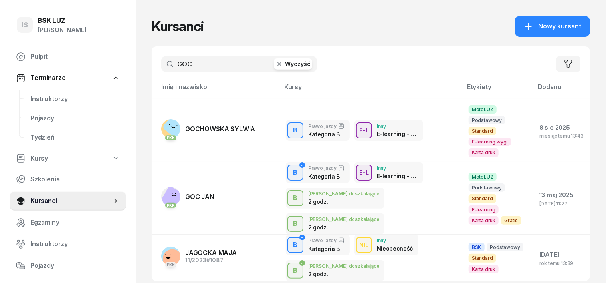
click at [276, 64] on icon "button" at bounding box center [280, 64] width 8 height 8
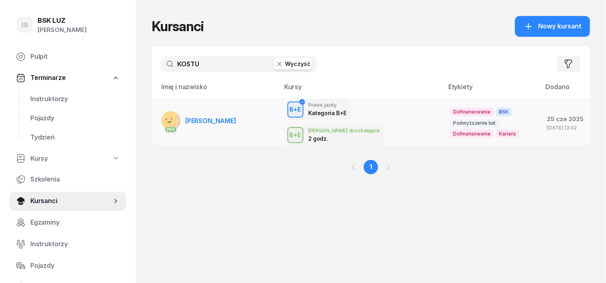
type input "KOSTU"
click at [155, 117] on rect at bounding box center [169, 120] width 28 height 28
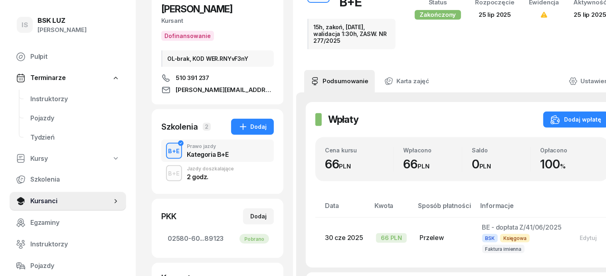
scroll to position [79, 0]
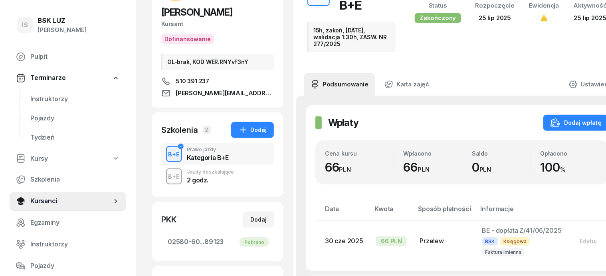
click at [165, 179] on div "B+E" at bounding box center [174, 176] width 18 height 10
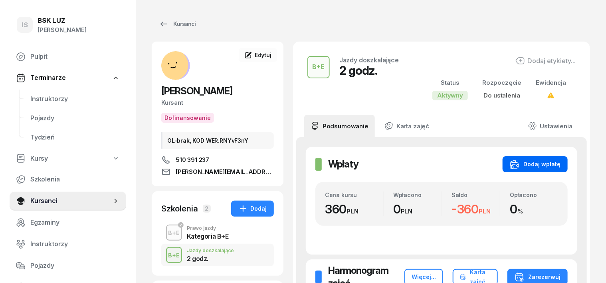
click at [561, 167] on div "Dodaj wpłatę" at bounding box center [535, 164] width 51 height 10
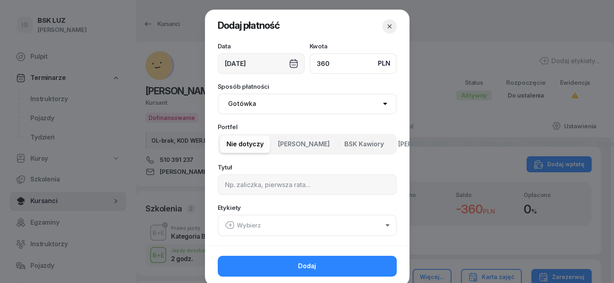
type input "360"
click at [239, 104] on select "Gotówka Karta Przelew Płatności online BLIK" at bounding box center [307, 103] width 179 height 21
select select "transfer"
click at [218, 93] on select "Gotówka Karta Przelew Płatności online BLIK" at bounding box center [307, 103] width 179 height 21
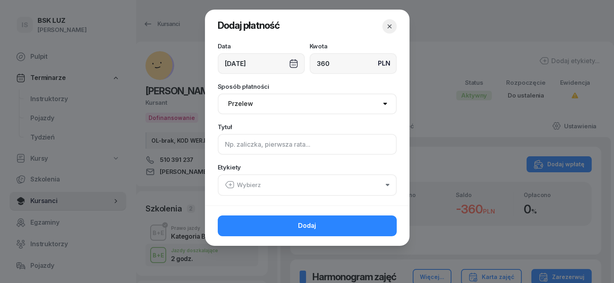
click at [225, 137] on input at bounding box center [307, 144] width 179 height 21
type input "BE"
click at [228, 185] on icon "button" at bounding box center [230, 185] width 10 height 10
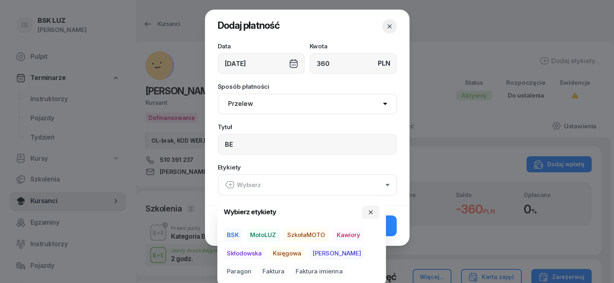
click at [232, 235] on span "BSK" at bounding box center [233, 235] width 18 height 14
click at [293, 252] on span "Księgowa" at bounding box center [287, 253] width 35 height 14
click at [254, 264] on span "Paragon" at bounding box center [239, 271] width 31 height 14
click at [367, 212] on icon "button" at bounding box center [370, 211] width 6 height 6
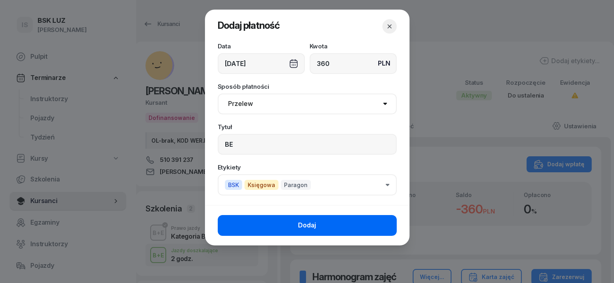
click at [381, 222] on button "Dodaj" at bounding box center [307, 225] width 179 height 21
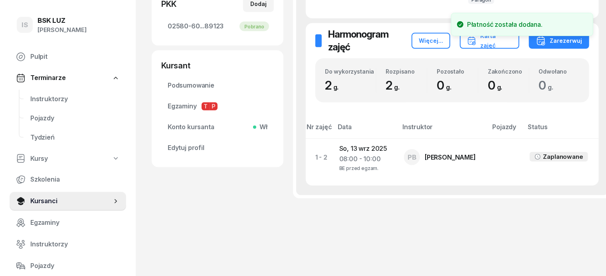
scroll to position [295, 0]
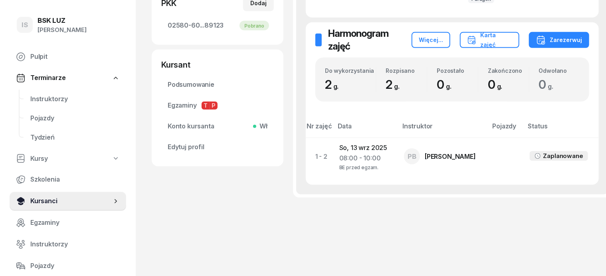
click at [101, 196] on span "Kursanci" at bounding box center [70, 201] width 81 height 10
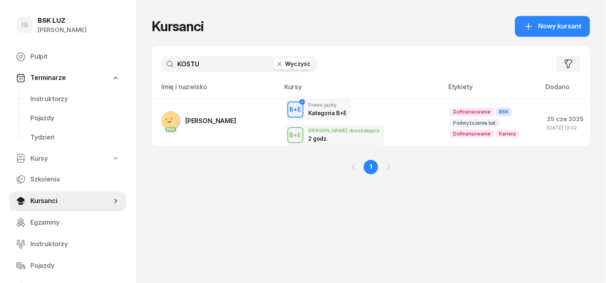
click at [276, 66] on icon "button" at bounding box center [280, 64] width 8 height 8
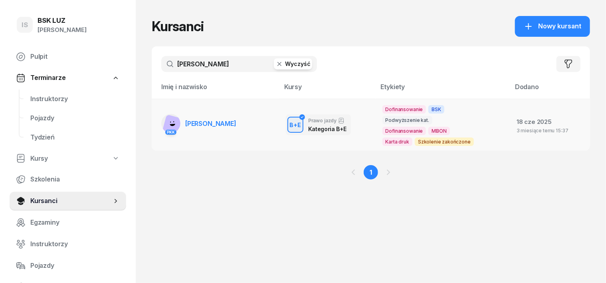
type input "KISTER"
click at [162, 121] on rect at bounding box center [174, 126] width 24 height 24
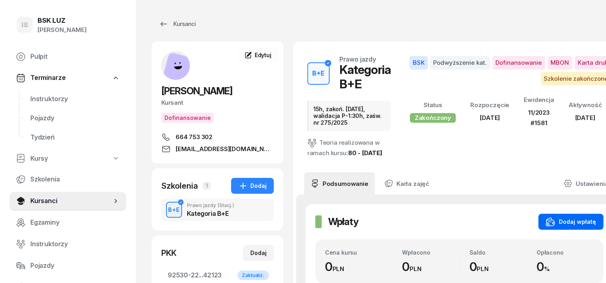
click at [566, 226] on div "Dodaj wpłatę" at bounding box center [571, 222] width 51 height 10
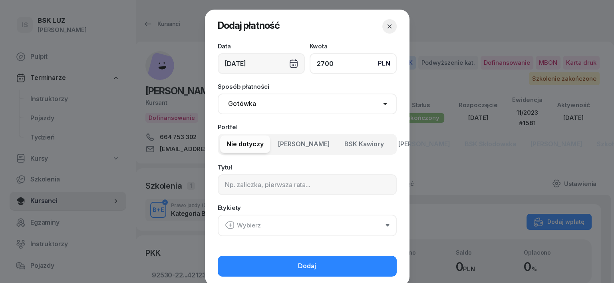
type input "2700"
click at [246, 105] on select "Gotówka Karta Przelew Płatności online BLIK" at bounding box center [307, 103] width 179 height 21
select select "transfer"
click at [218, 93] on select "Gotówka Karta Przelew Płatności online BLIK" at bounding box center [307, 103] width 179 height 21
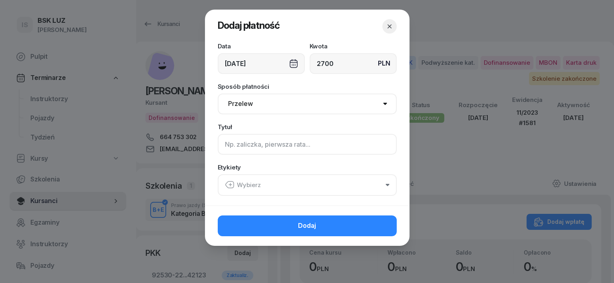
click at [230, 147] on input at bounding box center [307, 144] width 179 height 21
type input "BE - MARR - F/25/08/2025 S"
click at [231, 183] on icon "button" at bounding box center [230, 185] width 10 height 10
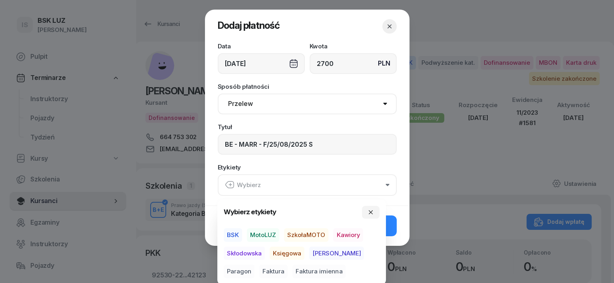
click at [230, 233] on span "BSK" at bounding box center [233, 235] width 18 height 14
drag, startPoint x: 297, startPoint y: 253, endPoint x: 284, endPoint y: 260, distance: 14.6
click at [294, 254] on span "Księgowa" at bounding box center [287, 253] width 35 height 14
click at [259, 268] on span "Faktura" at bounding box center [273, 271] width 28 height 14
click at [373, 209] on icon "button" at bounding box center [370, 211] width 6 height 6
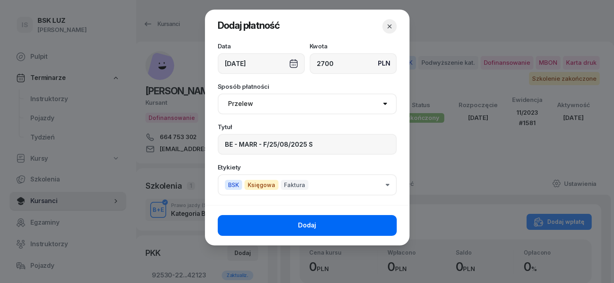
click at [383, 224] on button "Dodaj" at bounding box center [307, 225] width 179 height 21
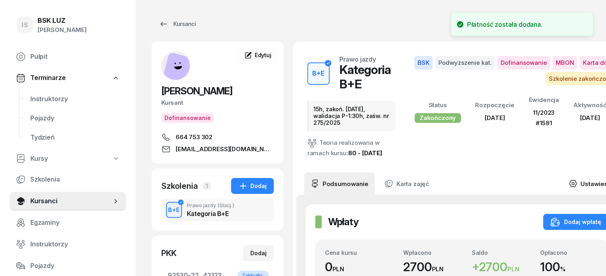
click at [578, 179] on icon at bounding box center [573, 183] width 9 height 9
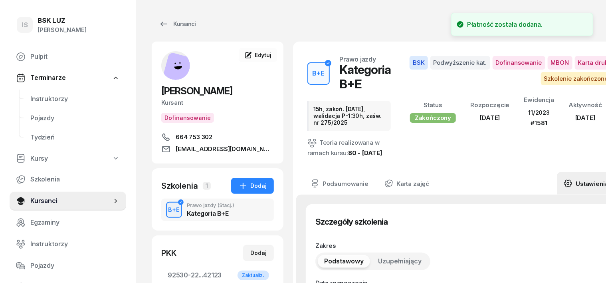
type input "21/06/2025"
type input "15h, zakoń. 31-08-25, walidacja P-1:30h, zaśw. nr 275/2025"
type input "15"
type input "92530"
type input "22030"
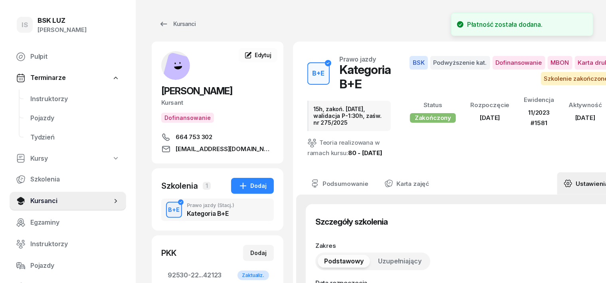
type input "58263"
type input "42123"
type input "11/2023"
type input "1581"
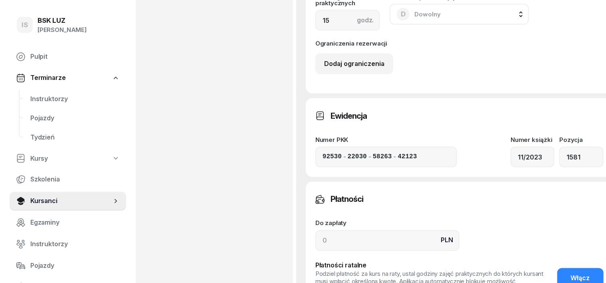
scroll to position [599, 0]
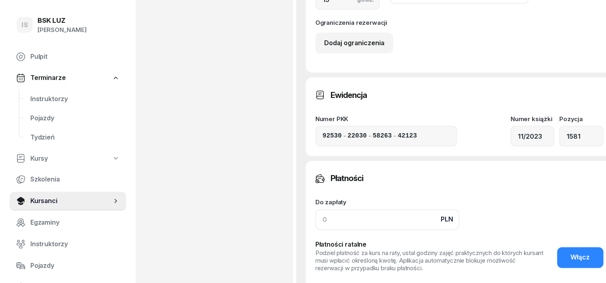
click at [315, 230] on input at bounding box center [387, 219] width 144 height 21
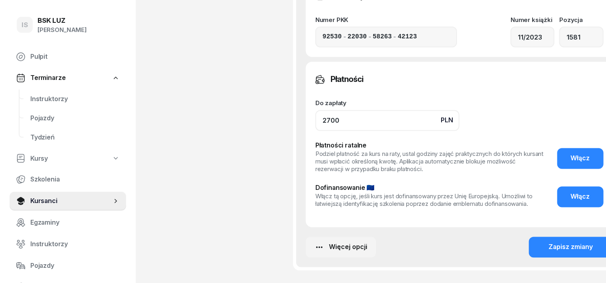
scroll to position [699, 0]
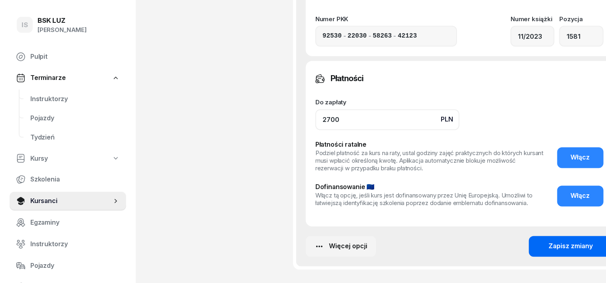
type input "2700"
click at [529, 257] on button "Zapisz zmiany" at bounding box center [571, 246] width 84 height 21
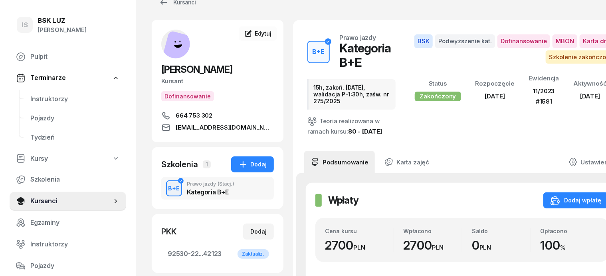
scroll to position [0, 0]
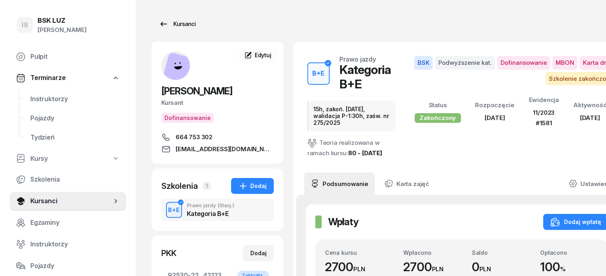
click at [173, 21] on div "Kursanci" at bounding box center [177, 24] width 37 height 10
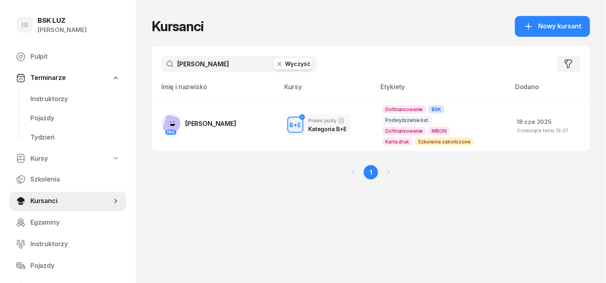
click at [276, 64] on icon "button" at bounding box center [280, 64] width 8 height 8
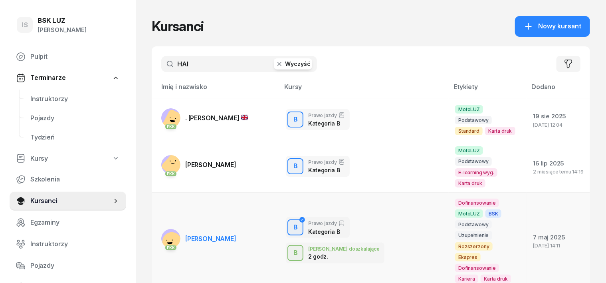
type input "HAI"
click at [160, 230] on rect at bounding box center [172, 242] width 24 height 24
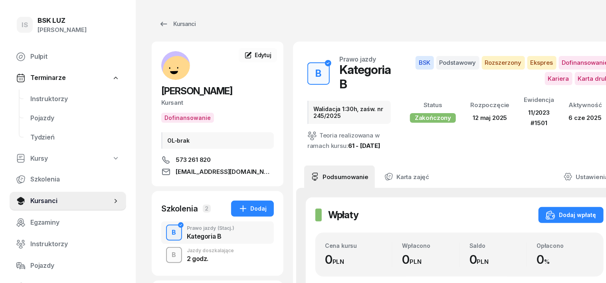
click at [169, 255] on div "B" at bounding box center [174, 255] width 11 height 14
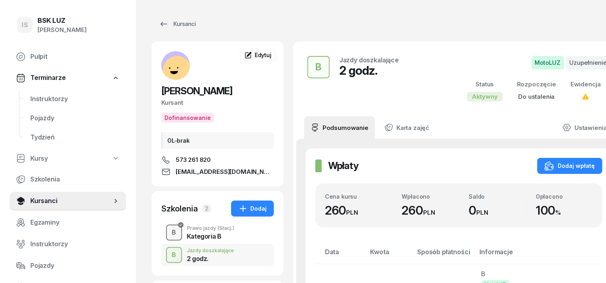
click at [169, 227] on div "B" at bounding box center [174, 233] width 11 height 14
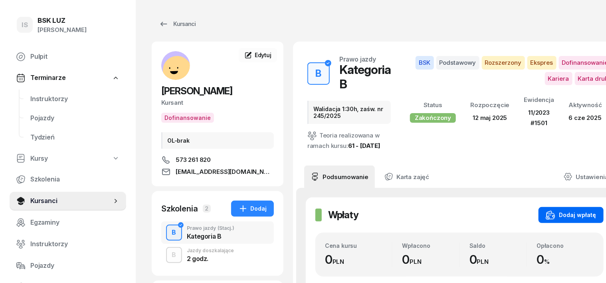
click at [559, 212] on div "Dodaj wpłatę" at bounding box center [571, 215] width 51 height 10
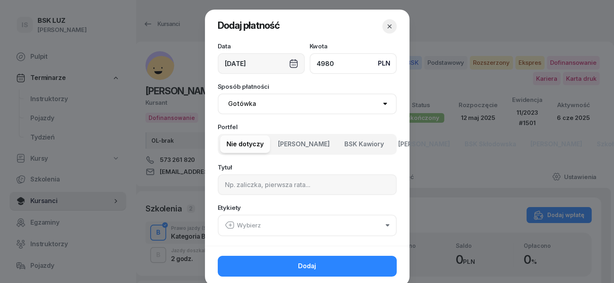
type input "4980"
click at [244, 106] on select "Gotówka Karta Przelew Płatności online BLIK" at bounding box center [307, 103] width 179 height 21
select select "transfer"
click at [218, 93] on select "Gotówka Karta Przelew Płatności online BLIK" at bounding box center [307, 103] width 179 height 21
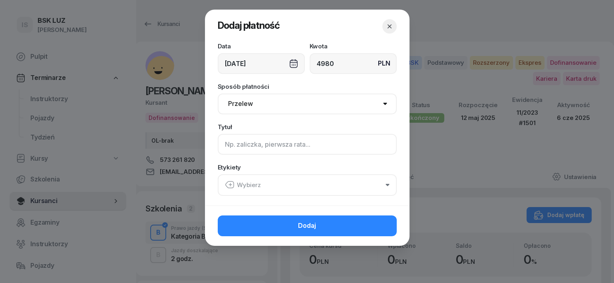
click at [227, 146] on input at bounding box center [307, 144] width 179 height 21
type input "B - PLUXEE - F/16/08/2025 S"
click at [227, 184] on icon "button" at bounding box center [230, 185] width 10 height 10
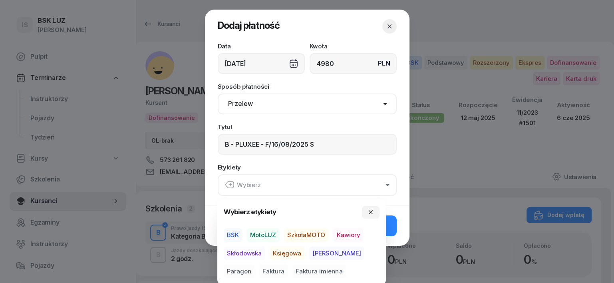
click at [232, 228] on span "BSK" at bounding box center [233, 235] width 18 height 14
click at [294, 254] on span "Księgowa" at bounding box center [287, 253] width 35 height 14
click at [259, 270] on span "Faktura" at bounding box center [273, 271] width 28 height 14
drag, startPoint x: 370, startPoint y: 209, endPoint x: 371, endPoint y: 217, distance: 8.0
click at [370, 210] on icon "button" at bounding box center [370, 211] width 6 height 6
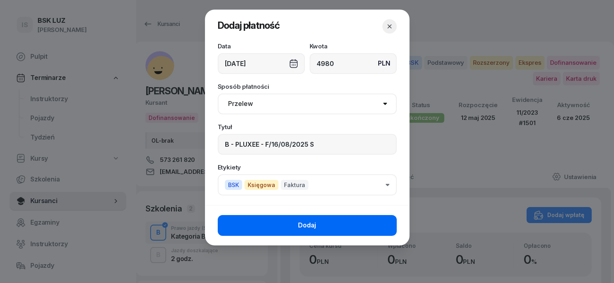
click at [380, 224] on button "Dodaj" at bounding box center [307, 225] width 179 height 21
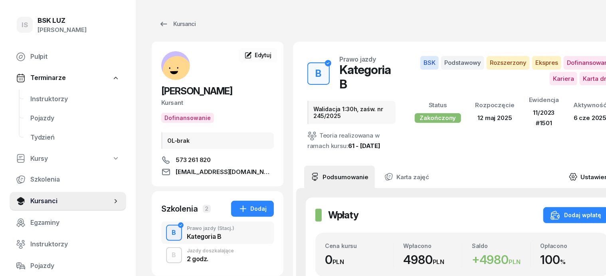
click at [578, 172] on icon at bounding box center [573, 176] width 9 height 9
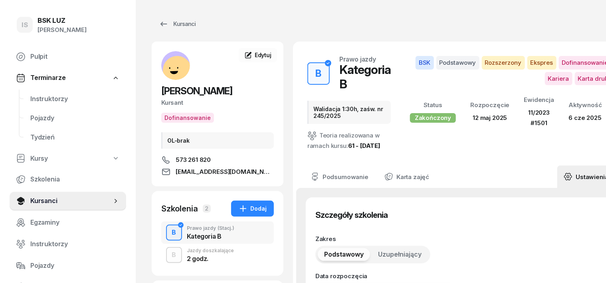
type input "12/05/2025"
type input "Walidacja 1:30h, zaśw. nr 245/2025"
type input "38"
type input "11/2023"
type input "1501"
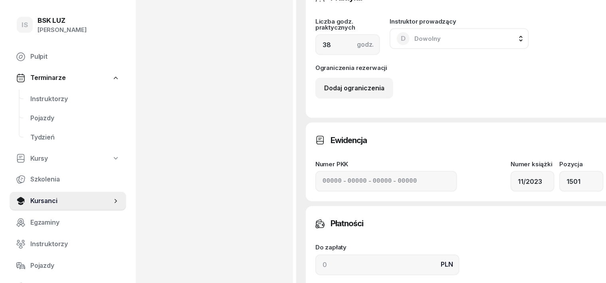
scroll to position [549, 0]
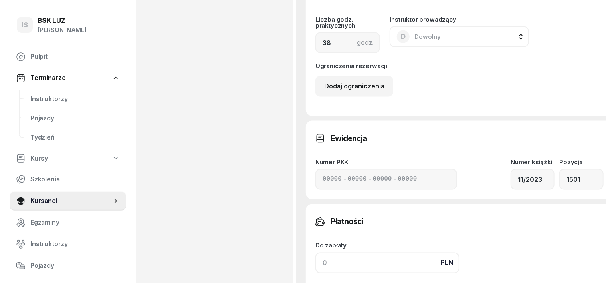
click at [315, 261] on input at bounding box center [387, 262] width 144 height 21
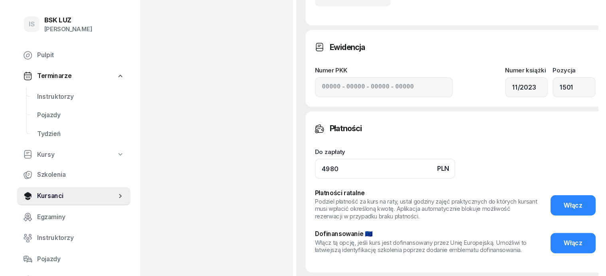
scroll to position [699, 0]
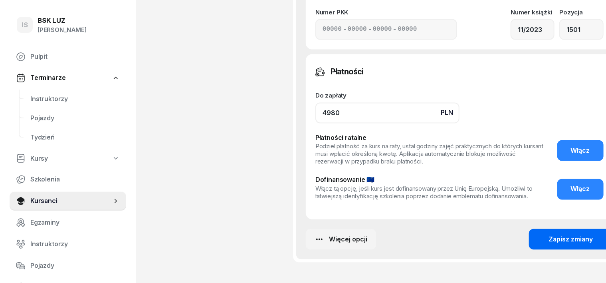
type input "4980"
click at [558, 248] on button "Zapisz zmiany" at bounding box center [571, 239] width 84 height 21
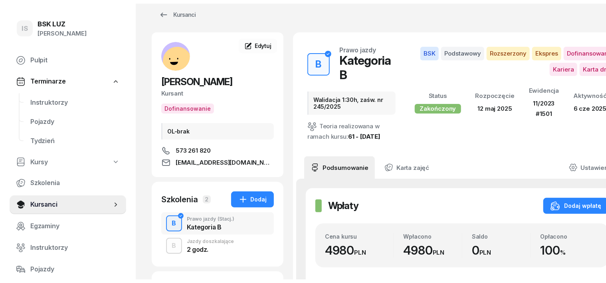
scroll to position [0, 0]
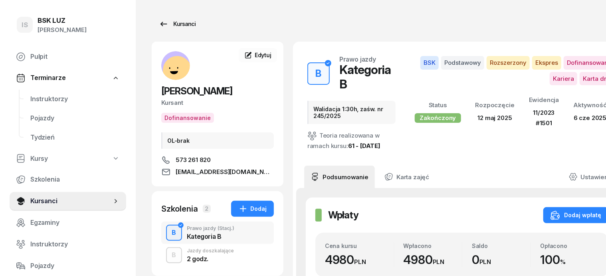
click at [167, 22] on div "Kursanci" at bounding box center [177, 24] width 37 height 10
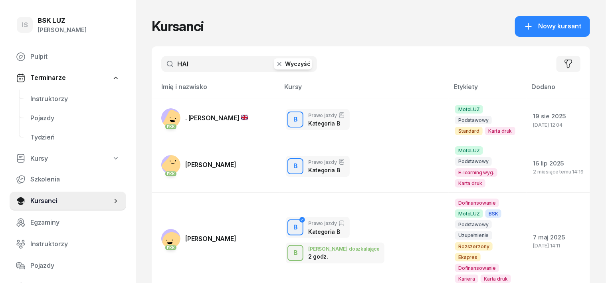
click at [276, 64] on icon "button" at bounding box center [280, 64] width 8 height 8
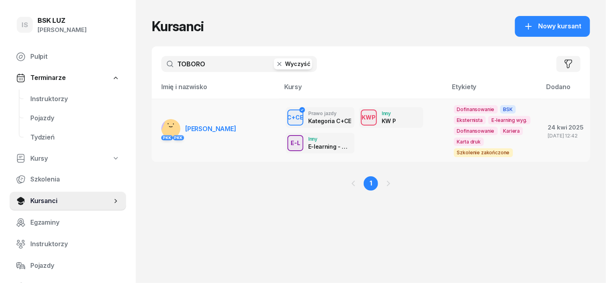
type input "TOBORO"
click at [159, 125] on rect at bounding box center [173, 131] width 28 height 28
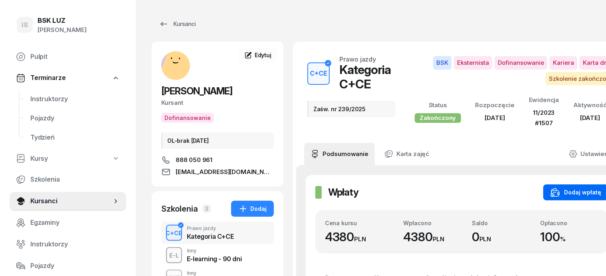
click at [590, 194] on div "Dodaj wpłatę" at bounding box center [576, 192] width 51 height 10
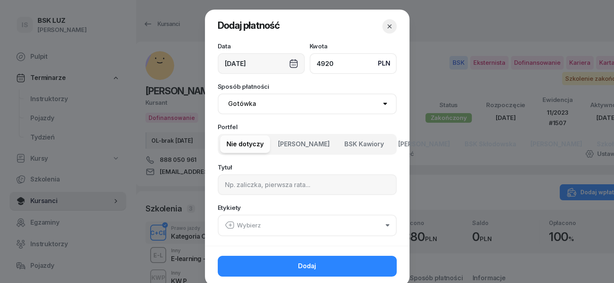
type input "4920"
click at [240, 103] on select "Gotówka Karta Przelew Płatności online BLIK" at bounding box center [307, 103] width 179 height 21
select select "transfer"
click at [218, 93] on select "Gotówka Karta Przelew Płatności online BLIK" at bounding box center [307, 103] width 179 height 21
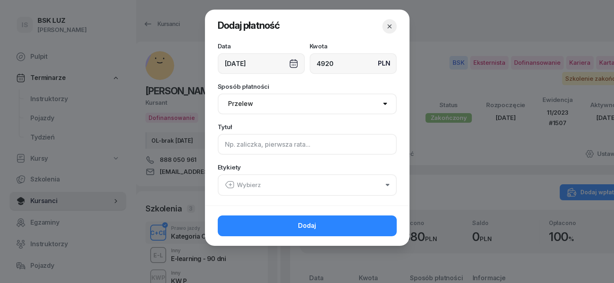
click at [232, 142] on input at bounding box center [307, 144] width 179 height 21
type input "CCE - PLUXEE - F/28/08/2025 S"
click at [230, 183] on icon "button" at bounding box center [230, 184] width 0 height 3
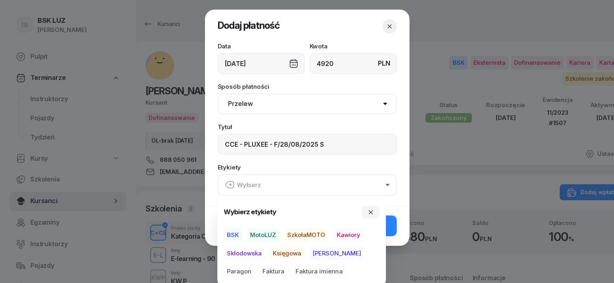
click at [232, 232] on span "BSK" at bounding box center [233, 235] width 18 height 14
click at [295, 254] on span "Księgowa" at bounding box center [287, 253] width 35 height 14
click at [259, 271] on span "Faktura" at bounding box center [273, 271] width 28 height 14
click at [371, 213] on icon "button" at bounding box center [370, 211] width 6 height 6
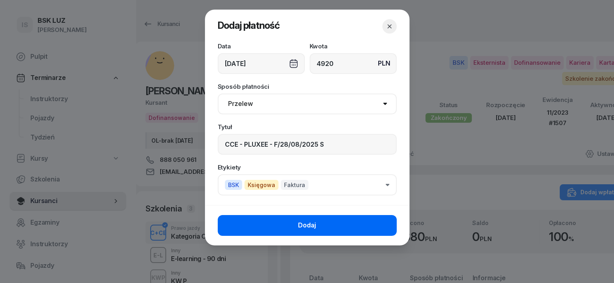
click at [375, 220] on button "Dodaj" at bounding box center [307, 225] width 179 height 21
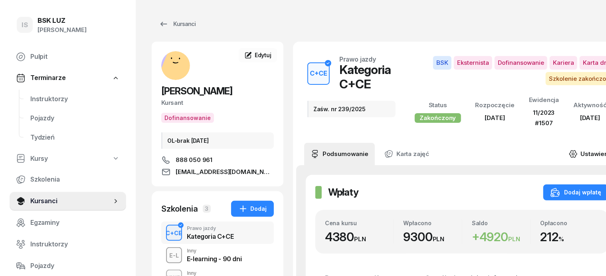
drag, startPoint x: 590, startPoint y: 150, endPoint x: 578, endPoint y: 157, distance: 14.3
click at [578, 151] on icon at bounding box center [573, 153] width 9 height 9
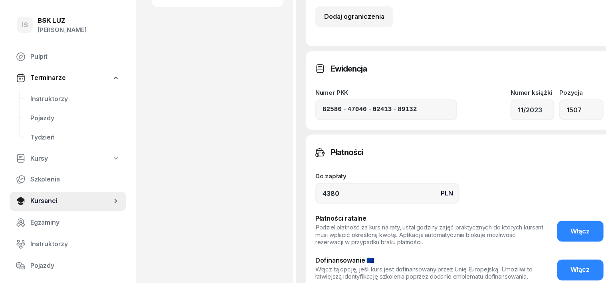
scroll to position [499, 0]
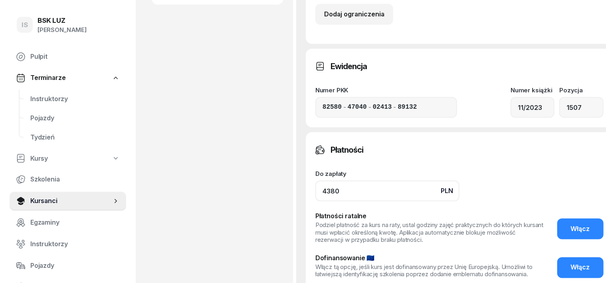
click at [323, 189] on input "4380" at bounding box center [387, 191] width 144 height 21
type input "4"
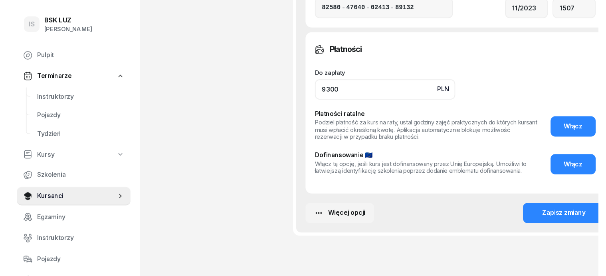
scroll to position [635, 0]
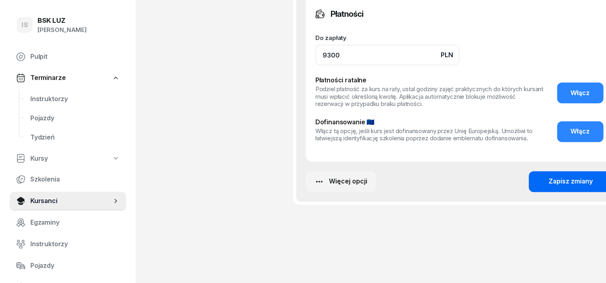
type input "9300"
click at [552, 182] on div "Zapisz zmiany" at bounding box center [571, 182] width 44 height 10
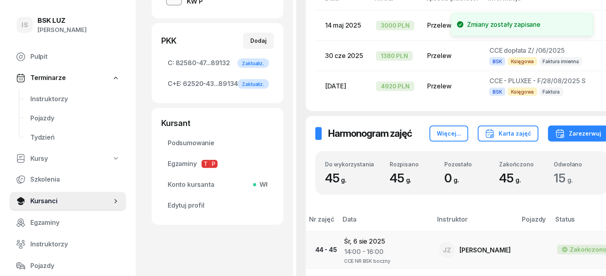
scroll to position [136, 0]
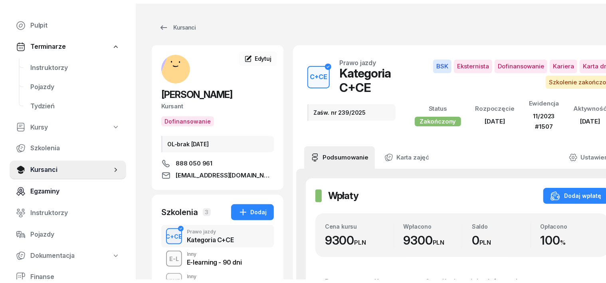
scroll to position [50, 0]
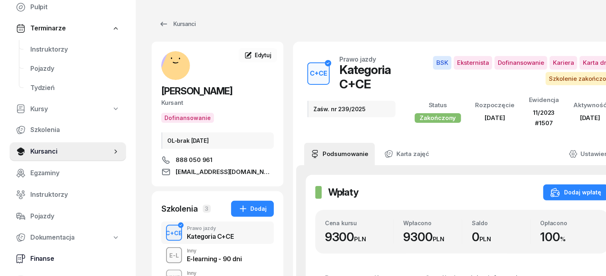
click at [50, 256] on span "Finanse" at bounding box center [74, 258] width 89 height 10
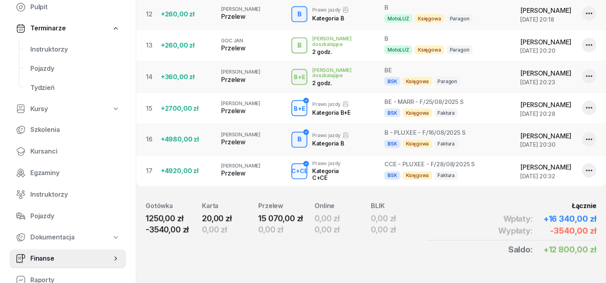
scroll to position [648, 0]
